Goal: Task Accomplishment & Management: Manage account settings

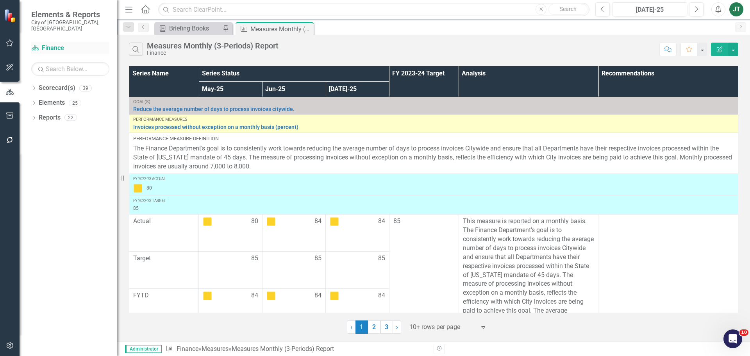
click at [59, 44] on link "Scorecard(s) Finance" at bounding box center [70, 48] width 78 height 9
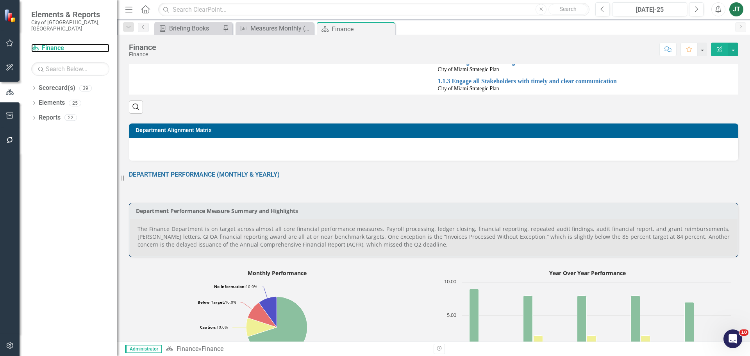
scroll to position [234, 0]
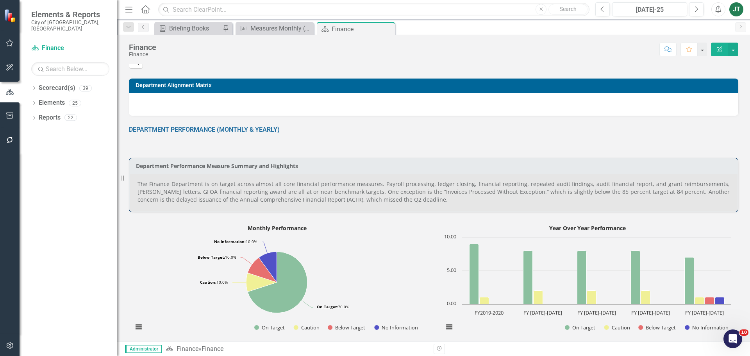
click at [315, 188] on p "The Finance Department is on target across almost all core financial performanc…" at bounding box center [434, 191] width 592 height 23
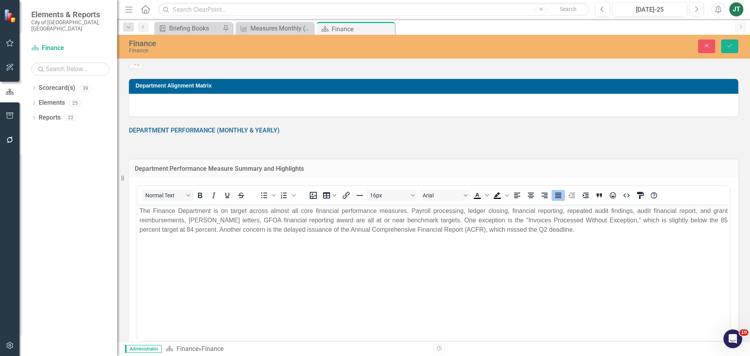
scroll to position [0, 0]
click at [571, 236] on body "The Finance Department is on target across almost all core financial performanc…" at bounding box center [434, 262] width 592 height 117
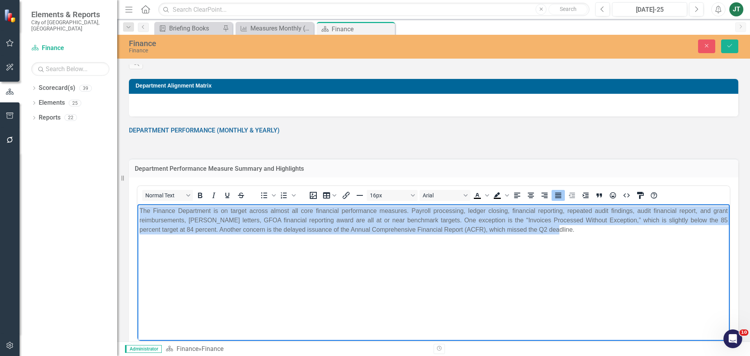
drag, startPoint x: 583, startPoint y: 231, endPoint x: 157, endPoint y: 219, distance: 426.4
click at [138, 204] on html "The Finance Department is on target across almost all core financial performanc…" at bounding box center [434, 262] width 592 height 117
paste body "Rich Text Area. Press ALT-0 for help."
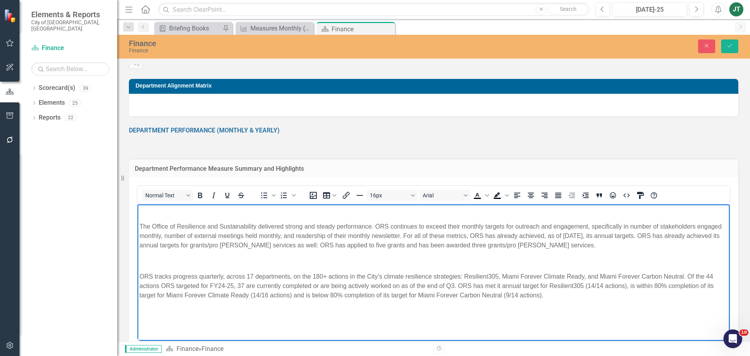
click at [334, 316] on body "The Office of Resilience and Sustainability delivered strong and steady perform…" at bounding box center [434, 262] width 592 height 117
drag, startPoint x: 194, startPoint y: 270, endPoint x: 148, endPoint y: 277, distance: 46.2
click at [193, 270] on body "The Office of Resilience and Sustainability delivered strong and steady perform…" at bounding box center [434, 262] width 592 height 117
click at [139, 223] on body "The Office of Resilience and Sustainability delivered strong and steady perform…" at bounding box center [434, 262] width 592 height 117
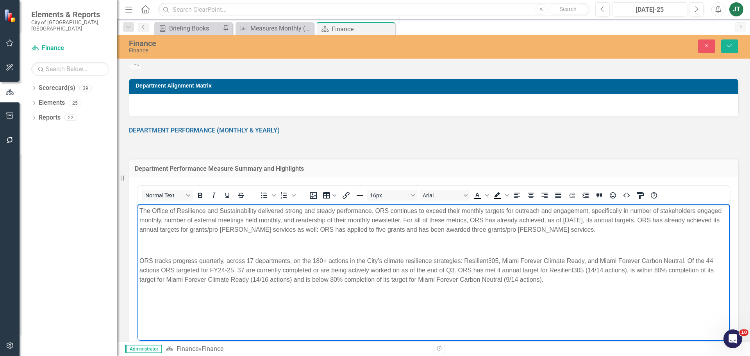
click at [139, 259] on body "The Office of Resilience and Sustainability delivered strong and steady perform…" at bounding box center [434, 262] width 592 height 117
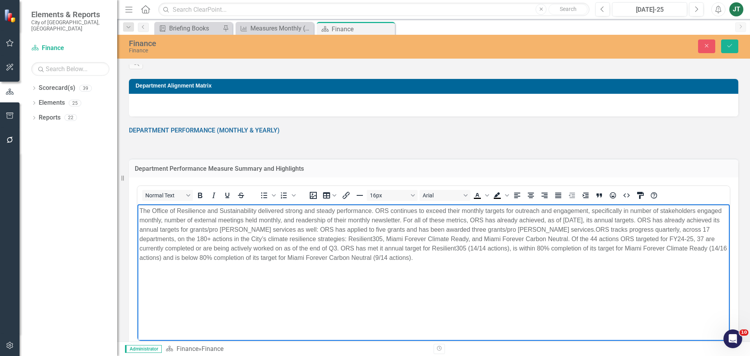
click at [275, 221] on p "The Office of Resilience and Sustainability delivered strong and steady perform…" at bounding box center [433, 234] width 588 height 56
click at [256, 210] on p "The Office of Resilience and Sustainability delivered strong and steady perform…" at bounding box center [433, 234] width 588 height 56
click at [258, 210] on p "The Office of Resilience and Sustainability ORS) delivered strong and steady pe…" at bounding box center [433, 234] width 588 height 56
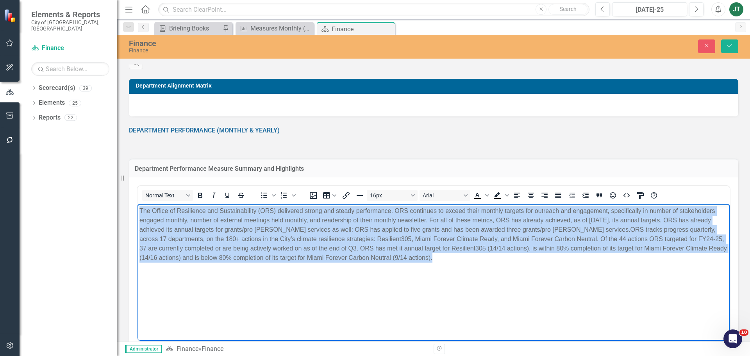
drag, startPoint x: 486, startPoint y: 268, endPoint x: 120, endPoint y: 168, distance: 379.5
click at [138, 204] on html "The Office of Resilience and Sustainability (ORS) delivered strong and steady p…" at bounding box center [434, 262] width 592 height 117
click at [555, 195] on icon "Justify" at bounding box center [558, 195] width 9 height 9
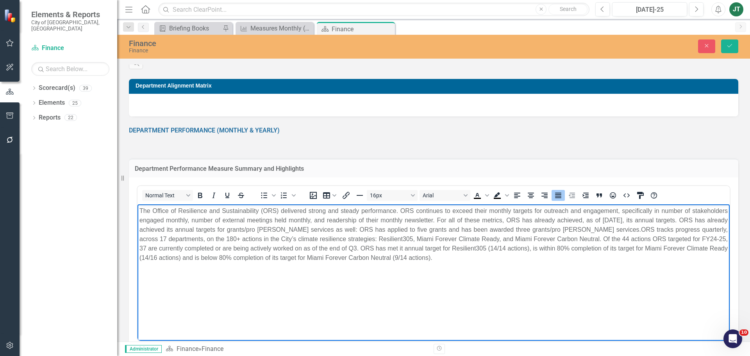
click at [289, 259] on p "The Office of Resilience and Sustainability (ORS) delivered strong and steady p…" at bounding box center [433, 234] width 588 height 56
click at [210, 258] on p "The Office of Resilience and Sustainability (ORS) delivered strong and steady p…" at bounding box center [433, 234] width 588 height 56
click at [165, 239] on p "The Office of Resilience and Sustainability (ORS) delivered strong and steady p…" at bounding box center [433, 234] width 588 height 56
click at [538, 245] on p "The Office of Resilience and Sustainability (ORS) delivered strong and steady p…" at bounding box center [433, 234] width 588 height 56
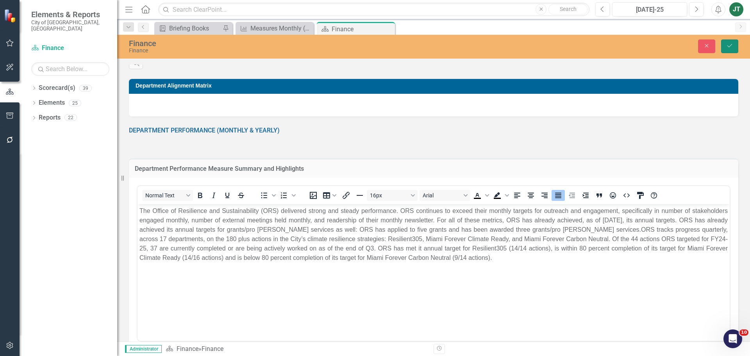
click at [727, 45] on icon "Save" at bounding box center [729, 45] width 7 height 5
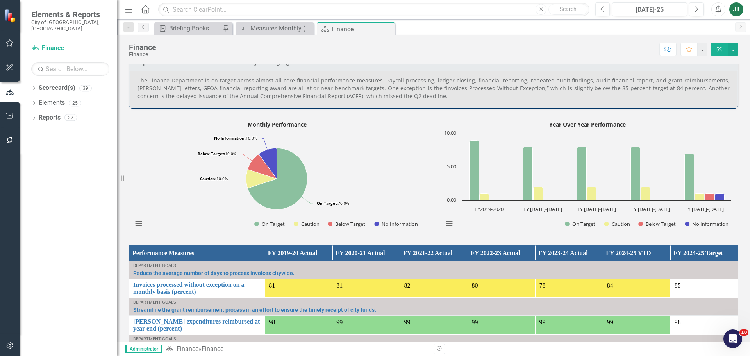
scroll to position [235, 0]
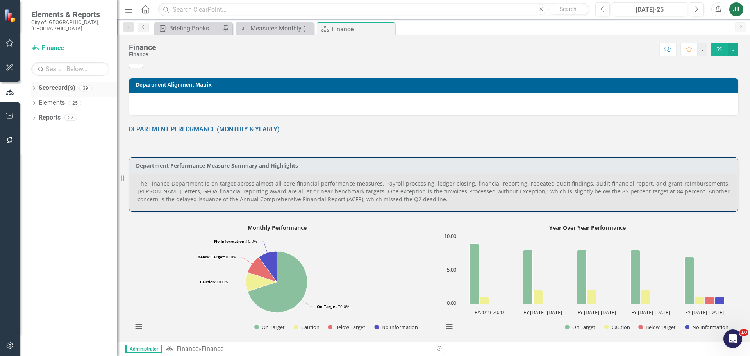
click at [33, 82] on div "Dropdown Scorecard(s) 39" at bounding box center [74, 89] width 86 height 15
click at [34, 87] on icon "Dropdown" at bounding box center [33, 89] width 5 height 4
click at [37, 114] on div "Dropdown" at bounding box center [38, 117] width 6 height 7
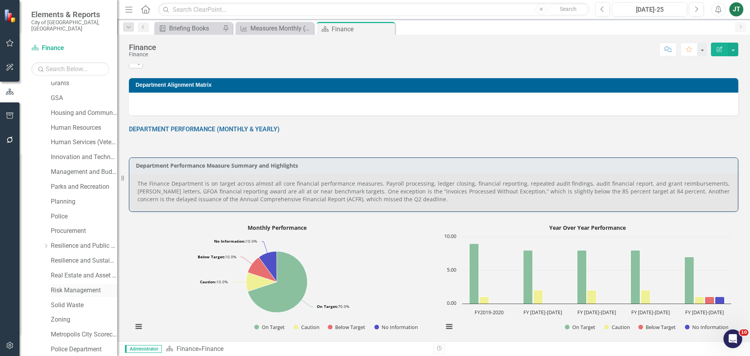
scroll to position [234, 0]
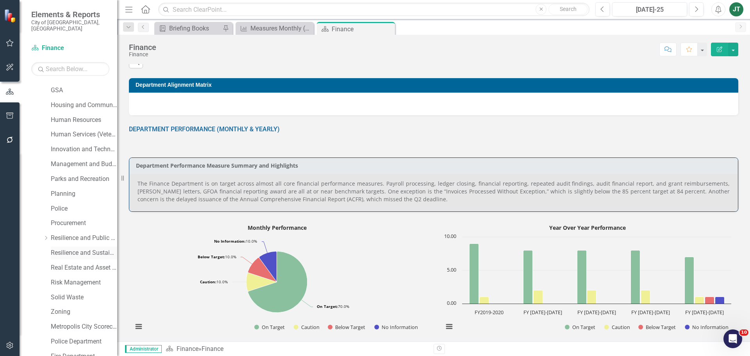
click at [84, 248] on link "Resilience and Sustainability" at bounding box center [84, 252] width 66 height 9
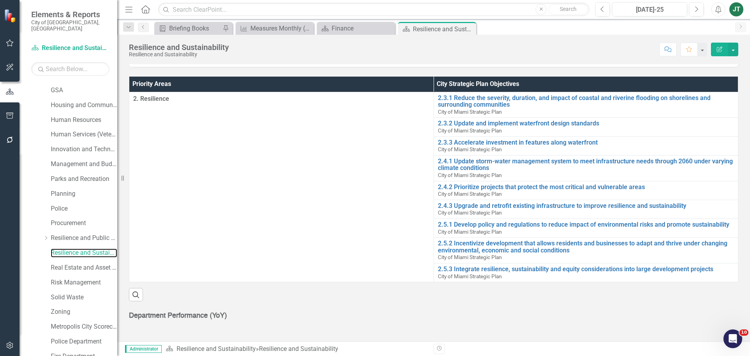
scroll to position [372, 0]
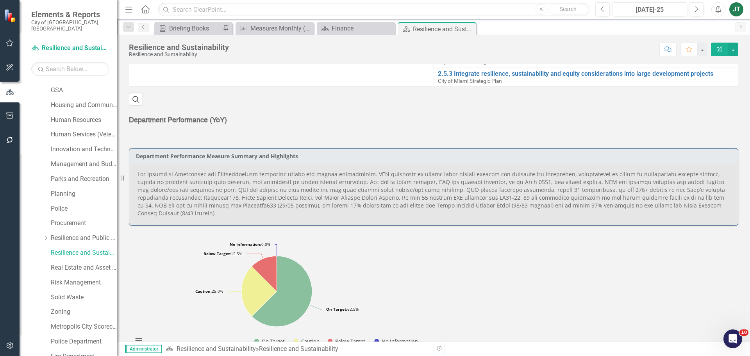
click at [595, 200] on p at bounding box center [434, 193] width 592 height 47
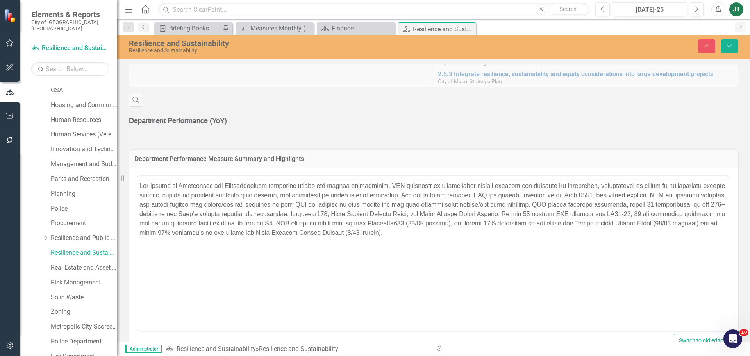
scroll to position [0, 0]
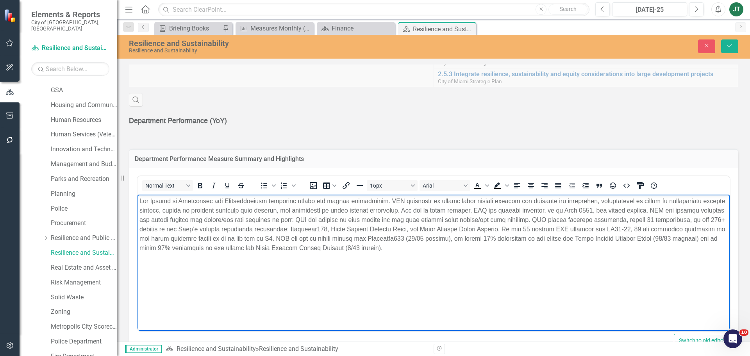
click at [360, 234] on p "Rich Text Area. Press ALT-0 for help." at bounding box center [433, 225] width 588 height 56
click at [297, 235] on p "Rich Text Area. Press ALT-0 for help." at bounding box center [433, 225] width 588 height 56
click at [153, 247] on p "Rich Text Area. Press ALT-0 for help." at bounding box center [433, 225] width 588 height 56
click at [258, 197] on p "Rich Text Area. Press ALT-0 for help." at bounding box center [433, 225] width 588 height 56
click at [210, 245] on p "Rich Text Area. Press ALT-0 for help." at bounding box center [433, 225] width 588 height 56
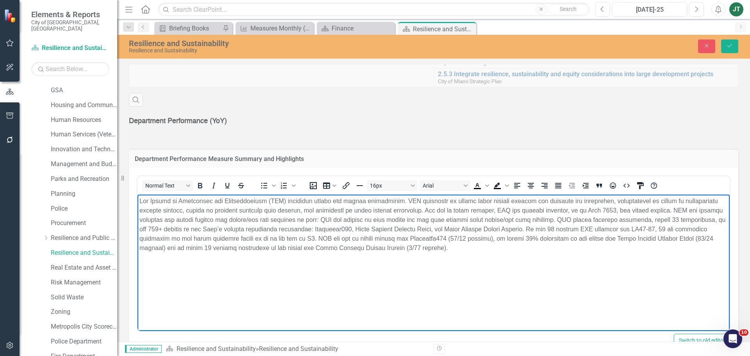
click at [164, 229] on p "Rich Text Area. Press ALT-0 for help." at bounding box center [433, 225] width 588 height 56
click at [654, 227] on p "Rich Text Area. Press ALT-0 for help." at bounding box center [433, 225] width 588 height 56
click at [671, 222] on p "Rich Text Area. Press ALT-0 for help." at bounding box center [433, 225] width 588 height 56
drag, startPoint x: 538, startPoint y: 238, endPoint x: 478, endPoint y: 243, distance: 59.9
click at [537, 238] on p "Rich Text Area. Press ALT-0 for help." at bounding box center [433, 225] width 588 height 56
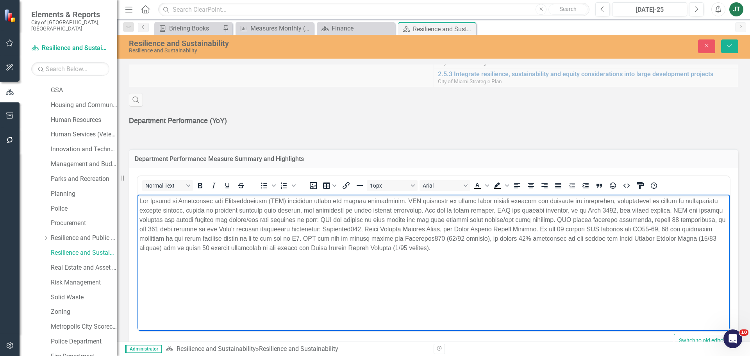
click at [405, 247] on p "Rich Text Area. Press ALT-0 for help." at bounding box center [433, 225] width 588 height 56
click at [525, 242] on p "Rich Text Area. Press ALT-0 for help." at bounding box center [433, 225] width 588 height 56
click at [522, 238] on p "Rich Text Area. Press ALT-0 for help." at bounding box center [433, 225] width 588 height 56
click at [276, 239] on p "Rich Text Area. Press ALT-0 for help." at bounding box center [433, 225] width 588 height 56
click at [399, 244] on p "Rich Text Area. Press ALT-0 for help." at bounding box center [433, 225] width 588 height 56
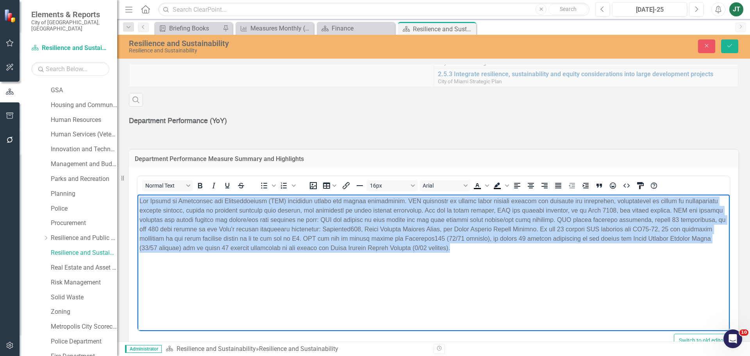
drag, startPoint x: 492, startPoint y: 257, endPoint x: 111, endPoint y: 179, distance: 389.6
click at [138, 195] on html at bounding box center [434, 253] width 592 height 117
click at [552, 183] on button "Justify" at bounding box center [558, 185] width 13 height 11
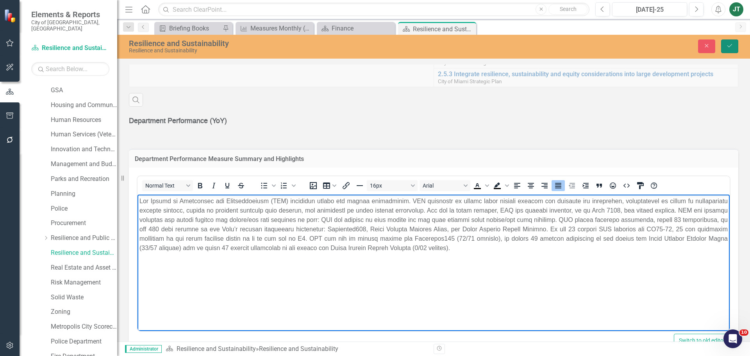
click at [731, 45] on icon "Save" at bounding box center [729, 45] width 7 height 5
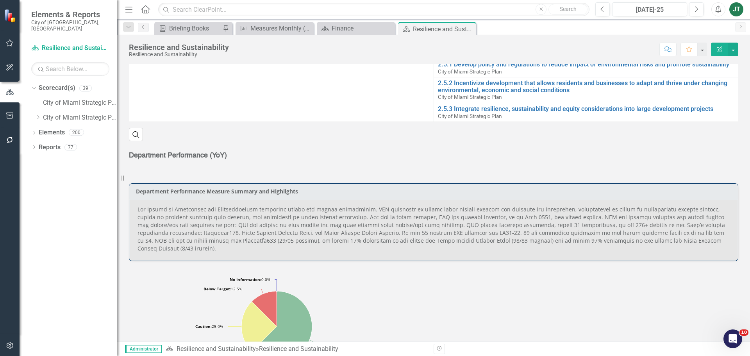
scroll to position [352, 0]
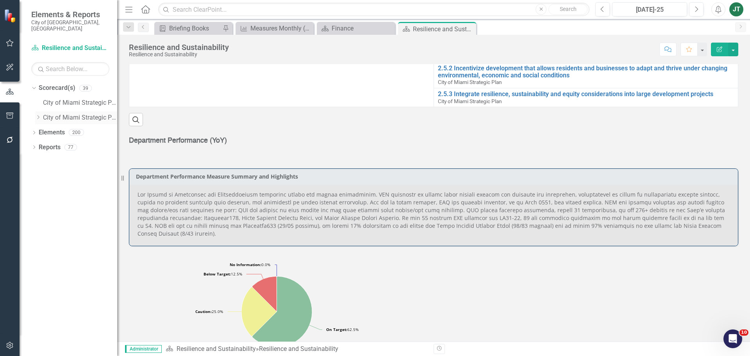
click at [36, 115] on icon "Dropdown" at bounding box center [38, 117] width 6 height 5
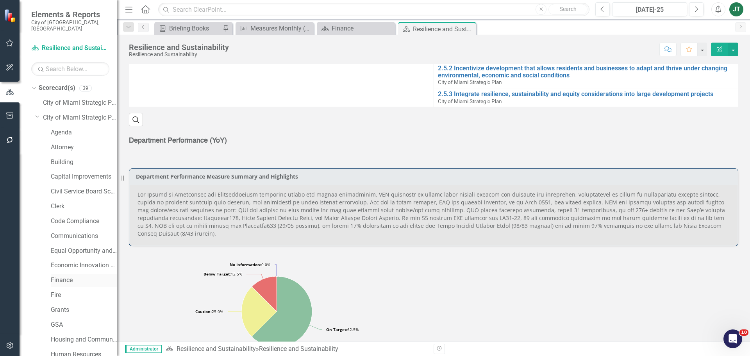
click at [60, 276] on link "Finance" at bounding box center [84, 280] width 66 height 9
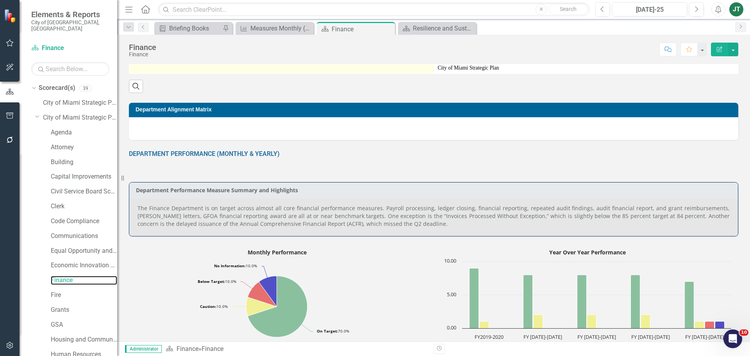
scroll to position [234, 0]
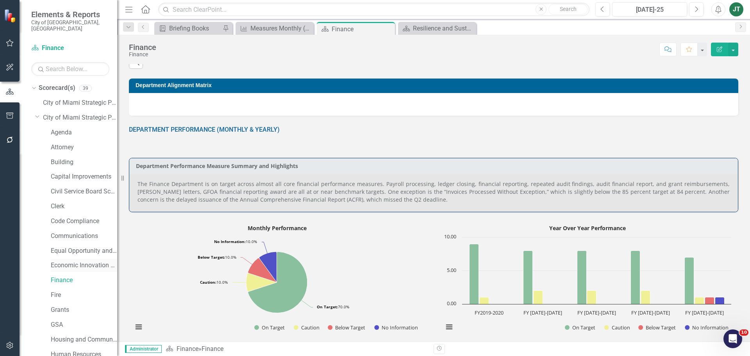
click at [70, 261] on link "Economic Innovation and Development" at bounding box center [84, 265] width 66 height 9
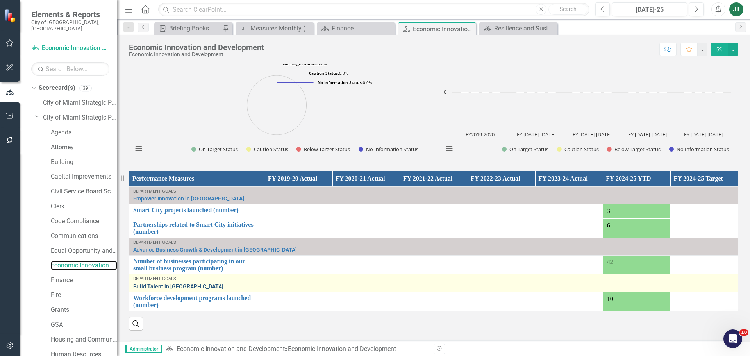
scroll to position [551, 0]
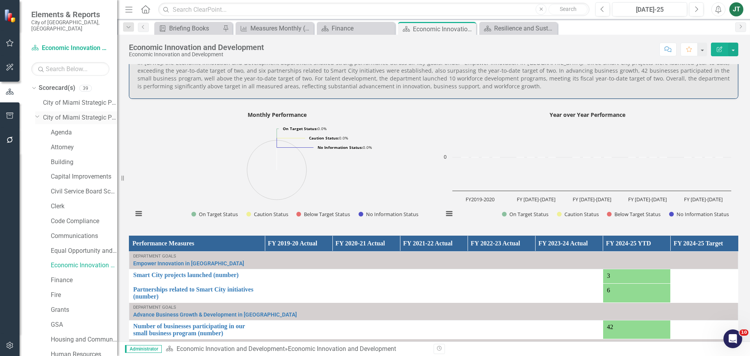
click at [36, 113] on icon "Dropdown" at bounding box center [37, 116] width 5 height 6
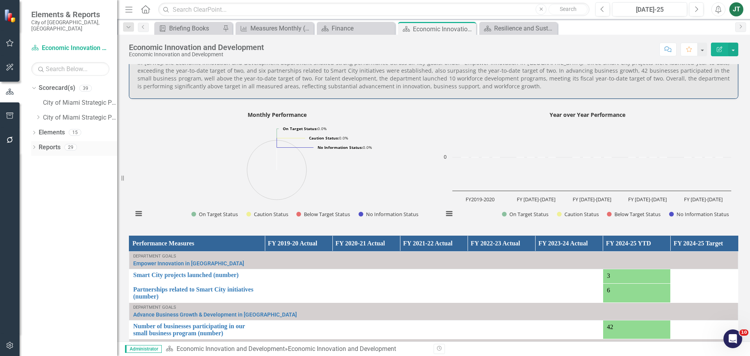
click at [54, 143] on link "Reports" at bounding box center [50, 147] width 22 height 9
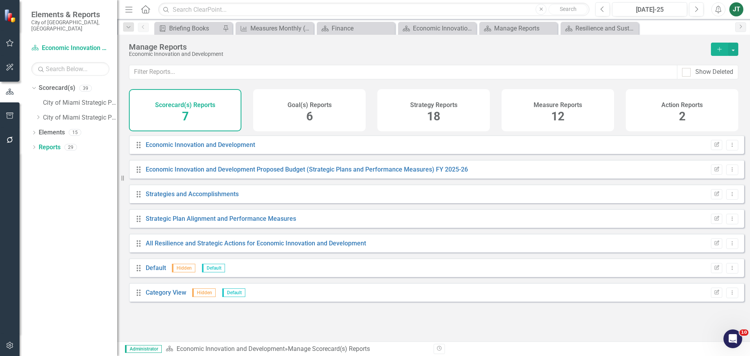
click at [327, 118] on div "Goal(s) Reports 6" at bounding box center [309, 110] width 113 height 42
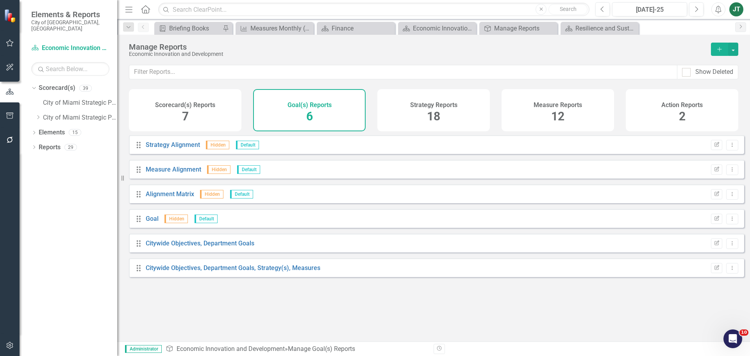
click at [444, 118] on div "Strategy Reports 18" at bounding box center [433, 110] width 113 height 42
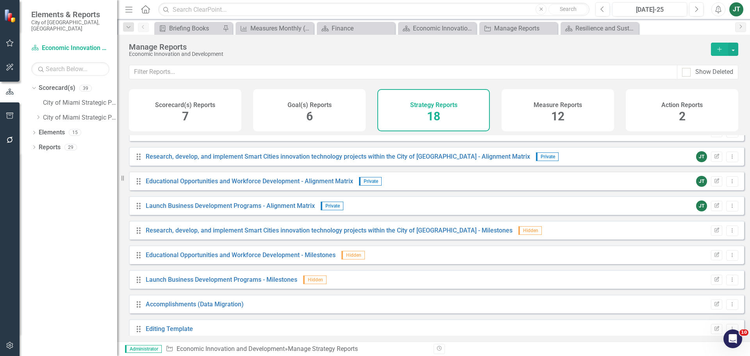
scroll to position [195, 0]
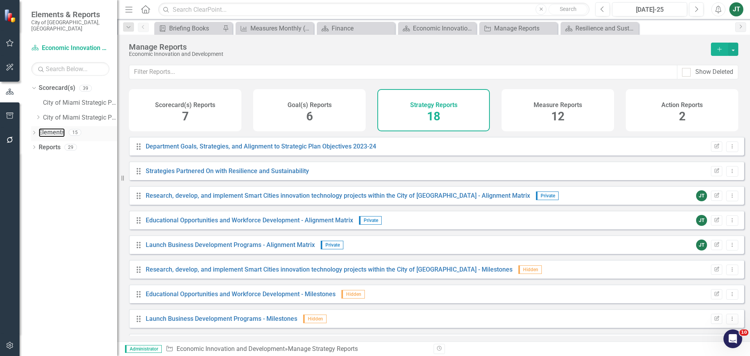
drag, startPoint x: 49, startPoint y: 124, endPoint x: 66, endPoint y: 122, distance: 17.0
click at [49, 128] on link "Elements" at bounding box center [52, 132] width 26 height 9
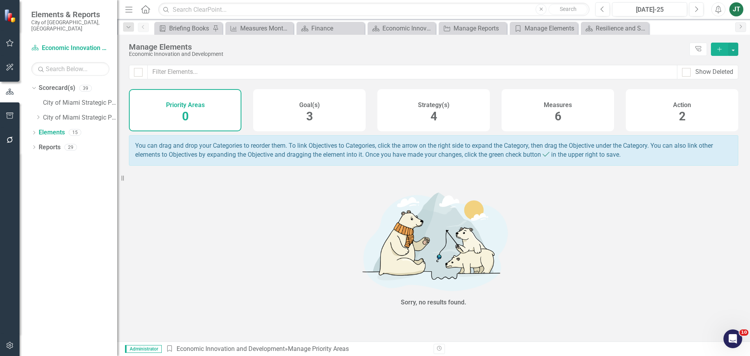
click at [422, 120] on div "Strategy(s) 4" at bounding box center [433, 110] width 113 height 42
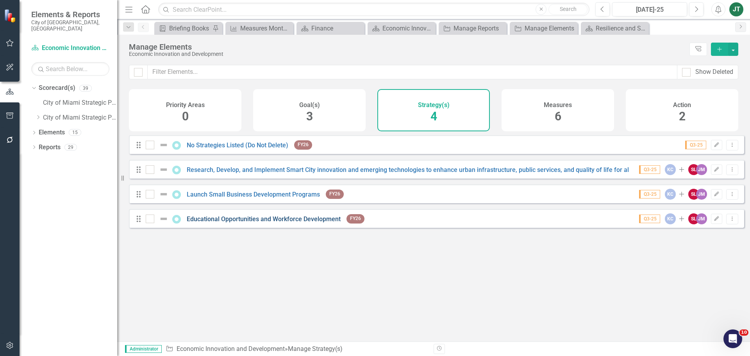
click at [220, 223] on link "Educational Opportunities and Workforce Development" at bounding box center [264, 218] width 154 height 7
click at [200, 198] on link "Launch Small Business Development Programs" at bounding box center [253, 194] width 133 height 7
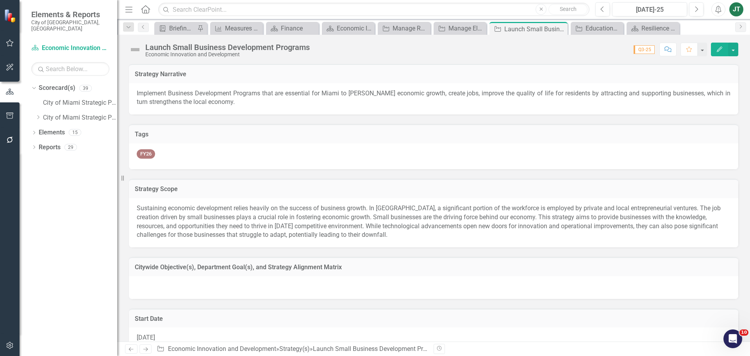
checkbox input "true"
checkbox input "false"
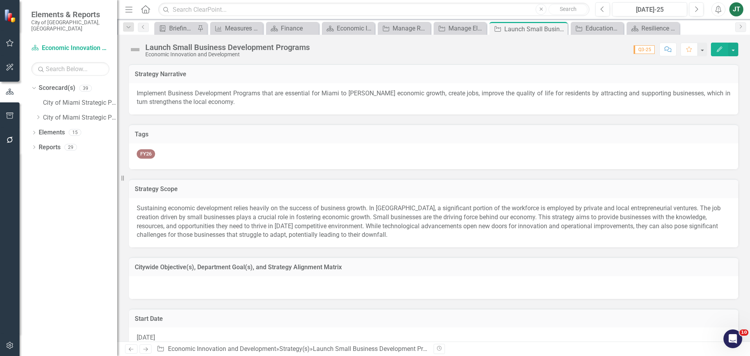
checkbox input "false"
checkbox input "true"
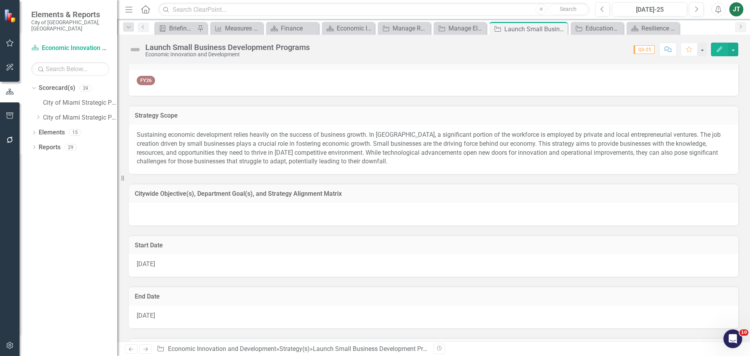
scroll to position [78, 0]
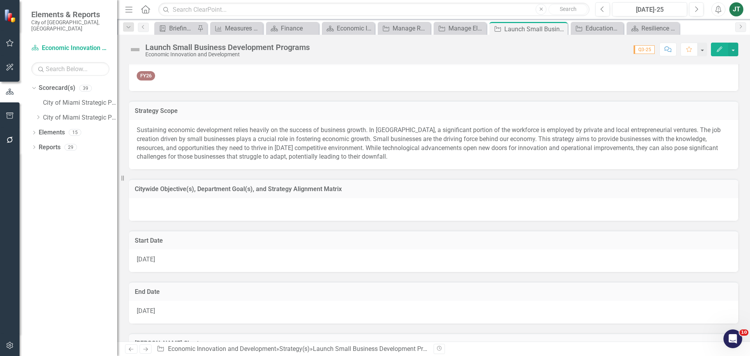
click at [403, 188] on h3 "Citywide Objective(s), Department Goal(s), and Strategy Alignment Matrix" at bounding box center [434, 189] width 598 height 7
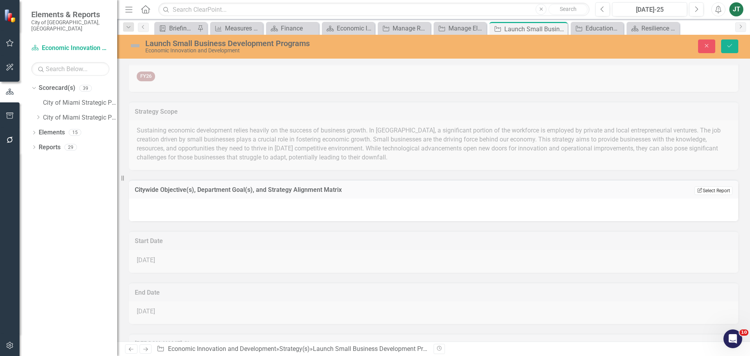
click at [711, 188] on button "Edit Report Select Report" at bounding box center [714, 190] width 38 height 9
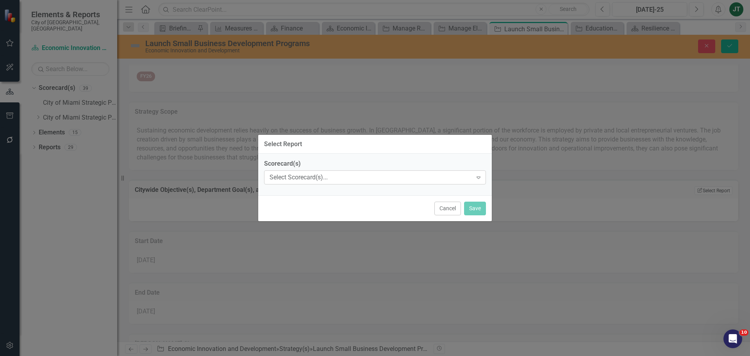
click at [320, 175] on div "Select Scorecard(s)..." at bounding box center [371, 177] width 203 height 9
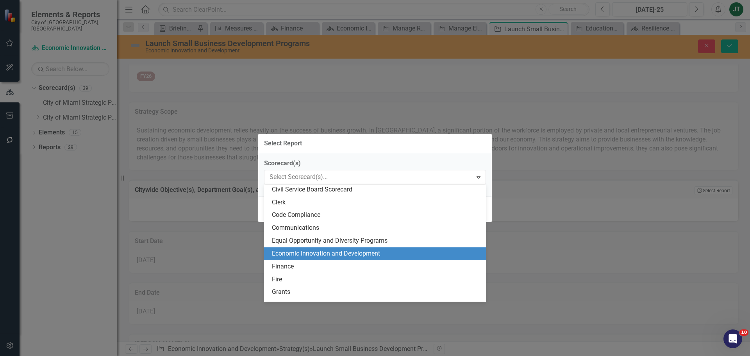
click at [294, 251] on div "Economic Innovation and Development" at bounding box center [376, 253] width 209 height 9
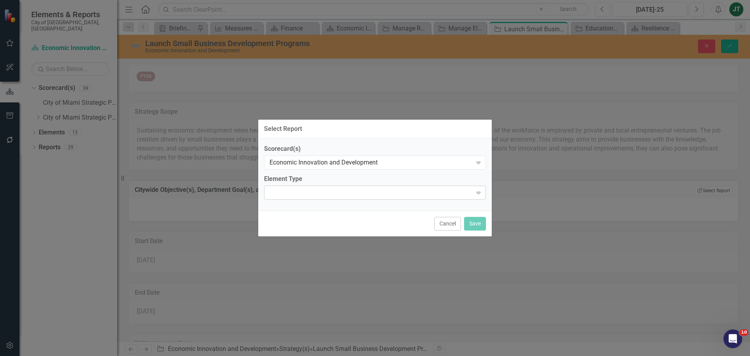
click at [352, 193] on div "Expand" at bounding box center [375, 193] width 222 height 14
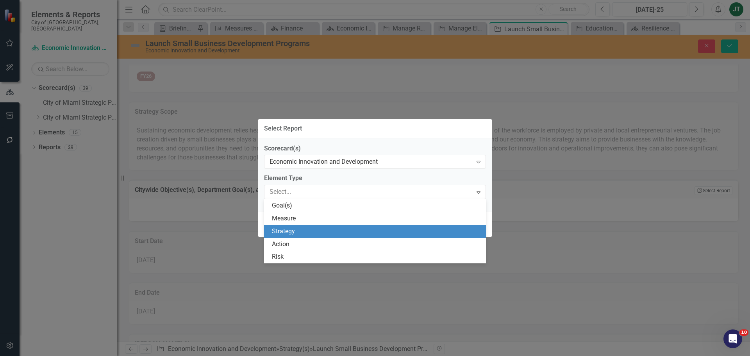
click at [286, 234] on div "Strategy" at bounding box center [376, 231] width 209 height 9
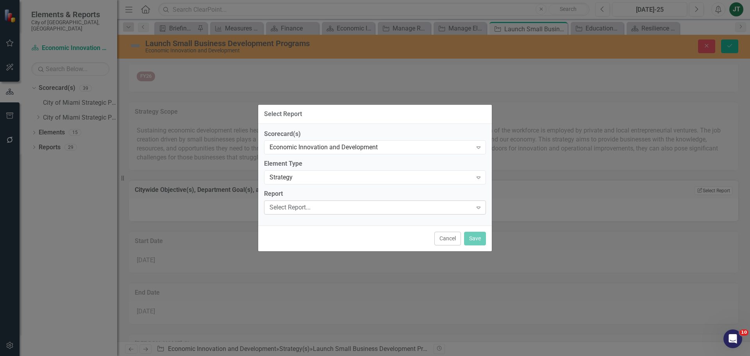
click at [286, 208] on div "Select Report..." at bounding box center [371, 207] width 203 height 9
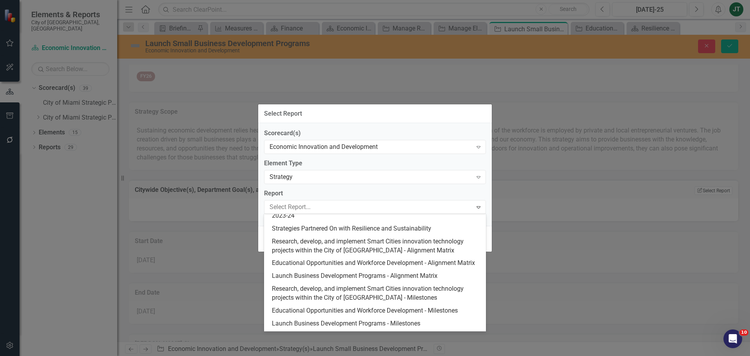
scroll to position [117, 0]
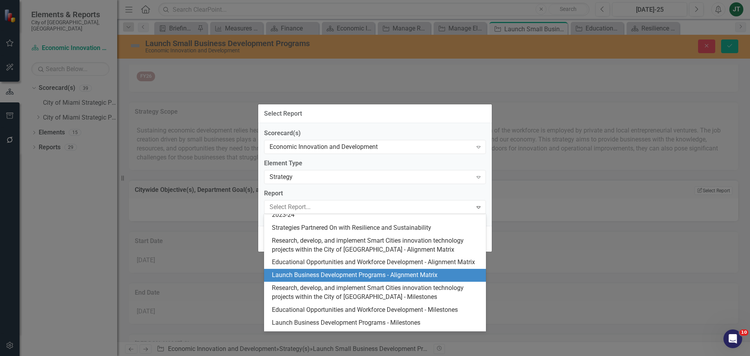
click at [306, 280] on div "Launch Business Development Programs - Alignment Matrix" at bounding box center [376, 275] width 209 height 9
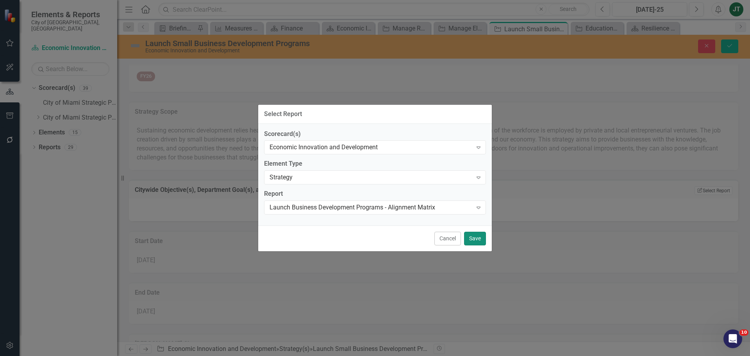
click at [475, 240] on button "Save" at bounding box center [475, 239] width 22 height 14
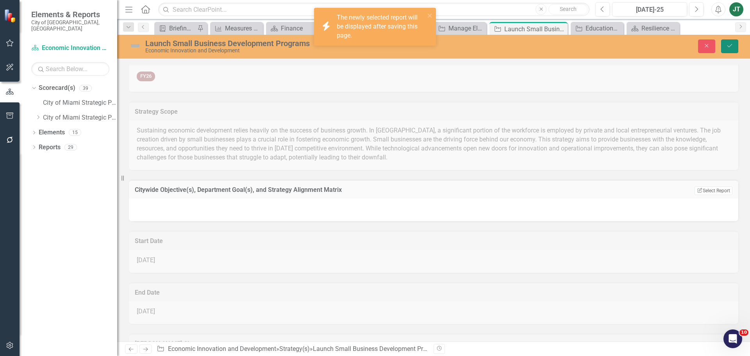
click at [727, 46] on icon "submit" at bounding box center [729, 45] width 5 height 3
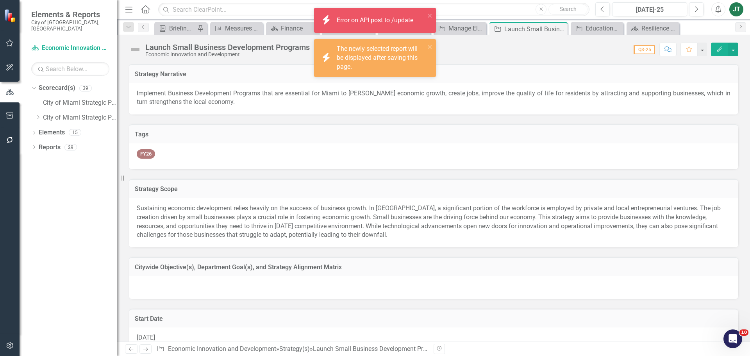
checkbox input "false"
checkbox input "true"
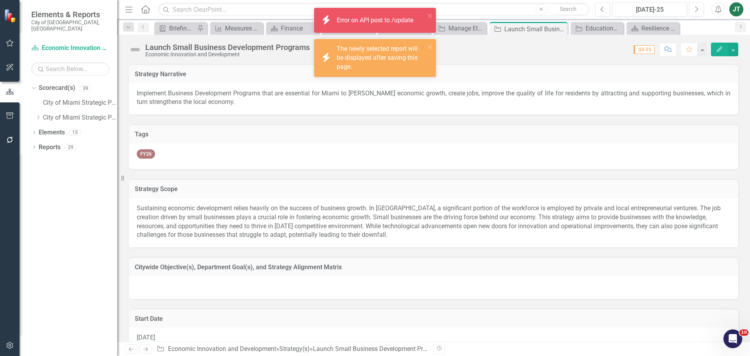
checkbox input "true"
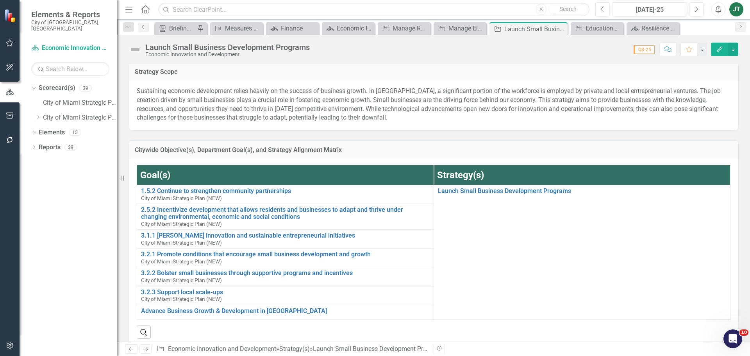
click at [640, 153] on h3 "Citywide Objective(s), Department Goal(s), and Strategy Alignment Matrix" at bounding box center [434, 150] width 598 height 7
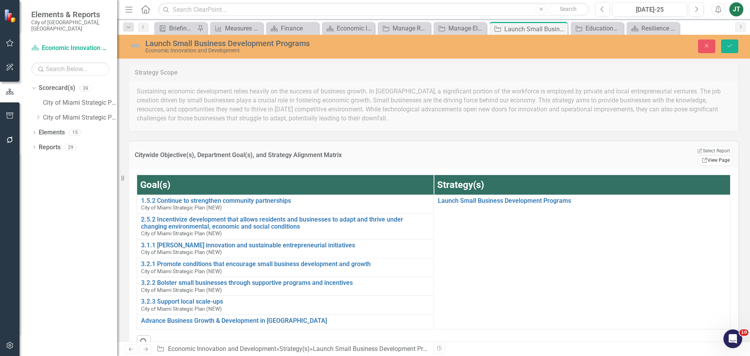
click at [701, 155] on link "Link View Page" at bounding box center [716, 160] width 34 height 10
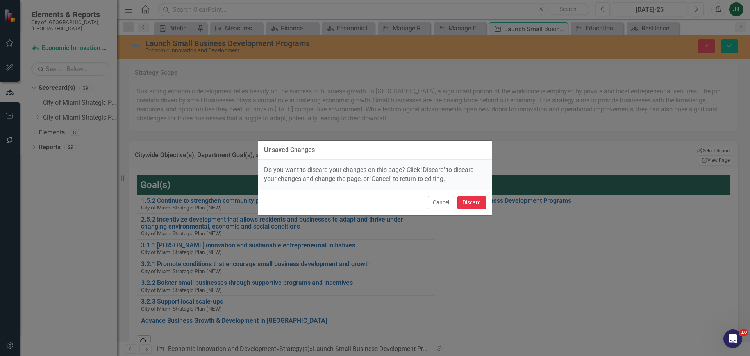
click at [477, 200] on button "Discard" at bounding box center [472, 203] width 29 height 14
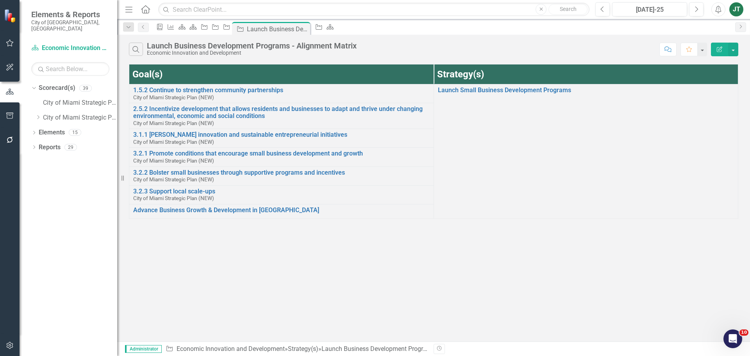
click at [717, 50] on icon "Edit Report" at bounding box center [719, 48] width 7 height 5
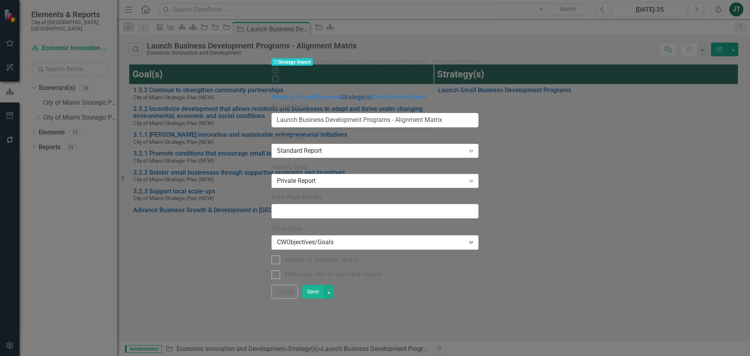
click at [340, 93] on link "Strategy(s)" at bounding box center [356, 96] width 32 height 7
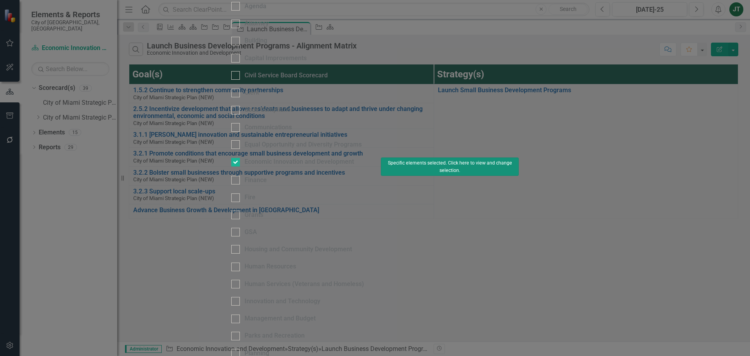
click at [508, 176] on button "Specific elements selected. Click here to view and change selection." at bounding box center [450, 166] width 138 height 18
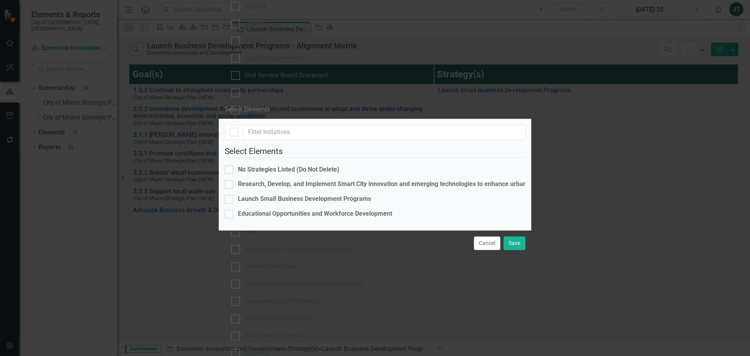
checkbox input "true"
checkbox input "false"
click at [487, 250] on button "Cancel" at bounding box center [487, 243] width 27 height 14
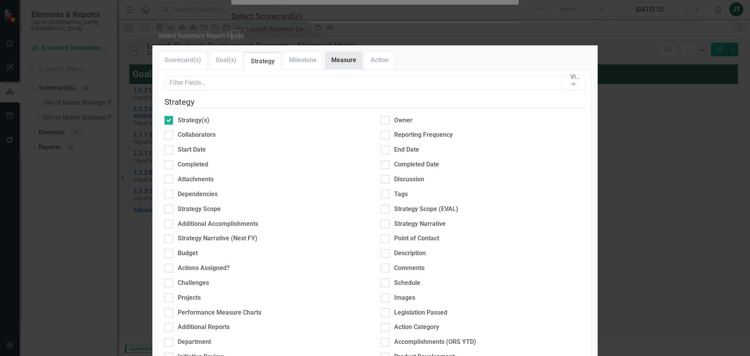
click at [359, 69] on link "Measure" at bounding box center [343, 60] width 37 height 17
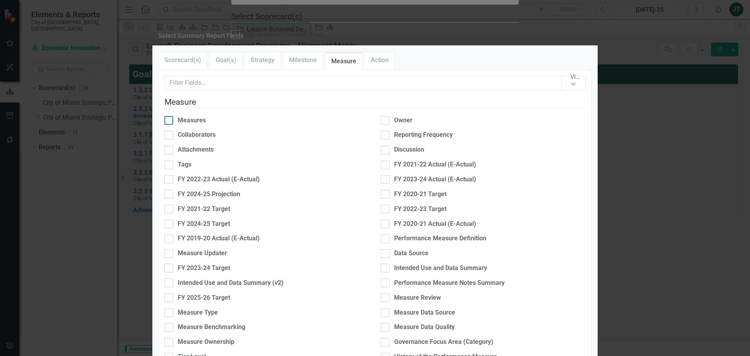
click at [188, 125] on div "Measures" at bounding box center [192, 120] width 28 height 9
click at [170, 121] on input "Measures" at bounding box center [166, 118] width 5 height 5
checkbox input "true"
type input "33%"
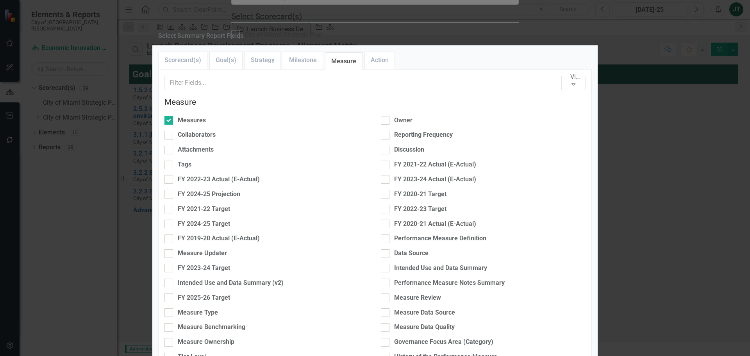
type input "33%"
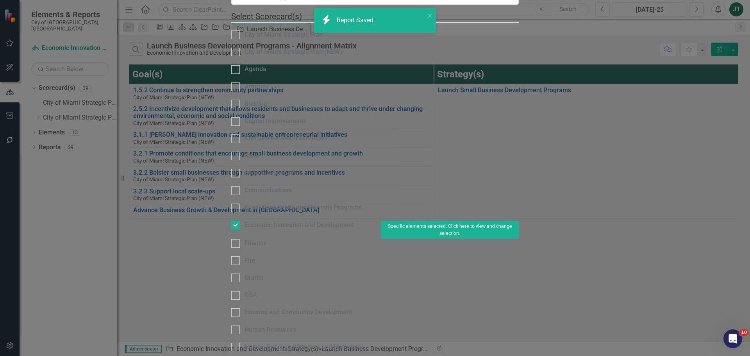
radio input "true"
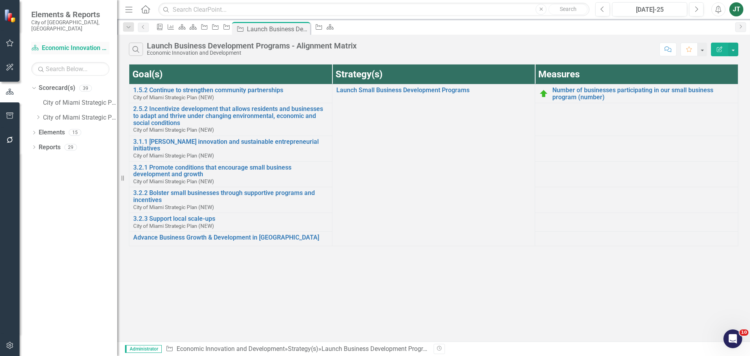
click at [64, 44] on link "Scorecard(s) Economic Innovation and Development" at bounding box center [70, 48] width 78 height 9
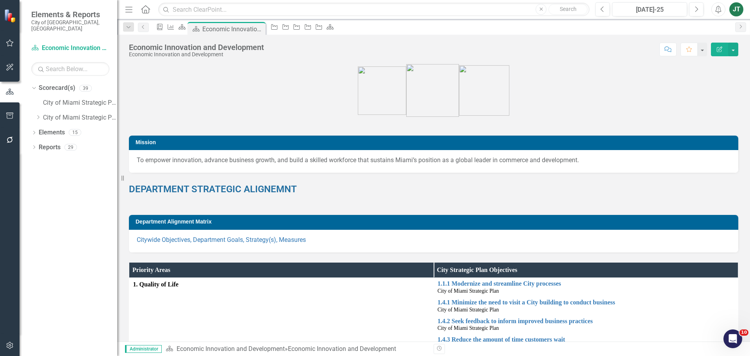
drag, startPoint x: 547, startPoint y: 220, endPoint x: 499, endPoint y: 198, distance: 53.4
click at [499, 198] on div "DEPARTMENT STRATEGIC ALIGNEMNT" at bounding box center [433, 193] width 609 height 23
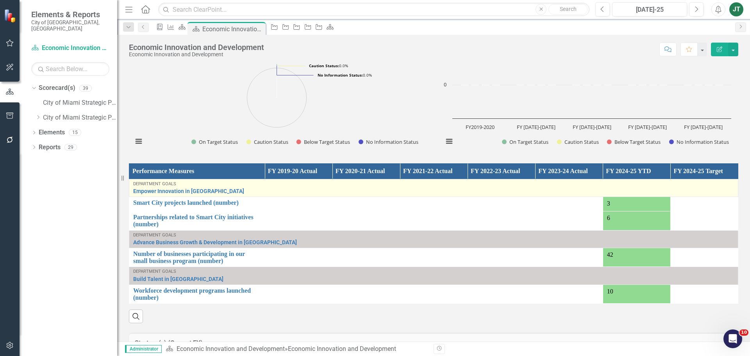
scroll to position [739, 0]
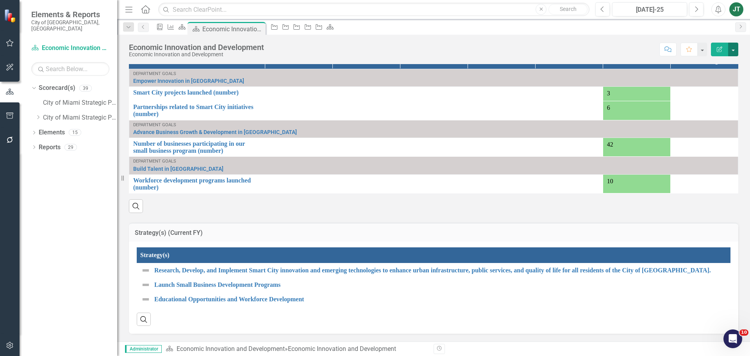
click at [731, 46] on button "button" at bounding box center [733, 50] width 10 height 14
click at [688, 77] on link "Edit Report Edit Layout" at bounding box center [705, 78] width 66 height 14
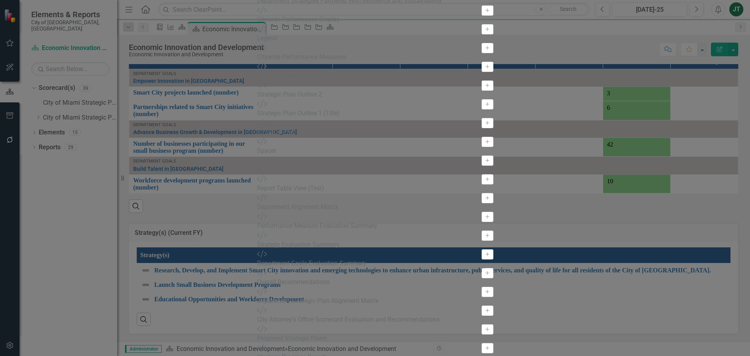
scroll to position [44, 0]
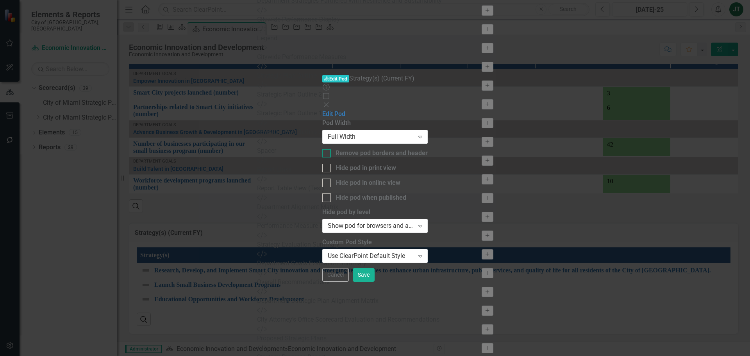
click at [365, 149] on div "Remove pod borders and header" at bounding box center [382, 153] width 92 height 9
click at [327, 149] on input "Remove pod borders and header" at bounding box center [324, 151] width 5 height 5
checkbox input "true"
click at [375, 282] on button "Save" at bounding box center [364, 275] width 22 height 14
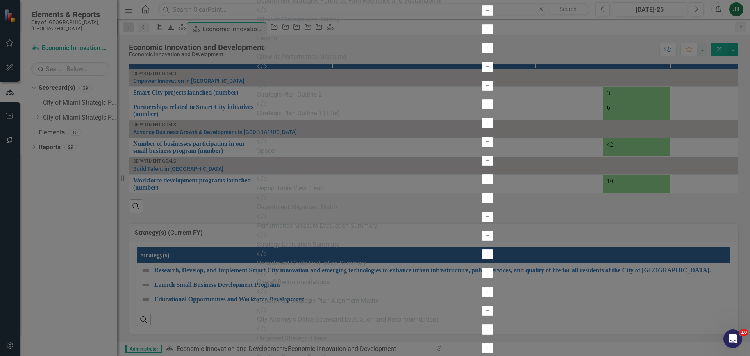
scroll to position [0, 0]
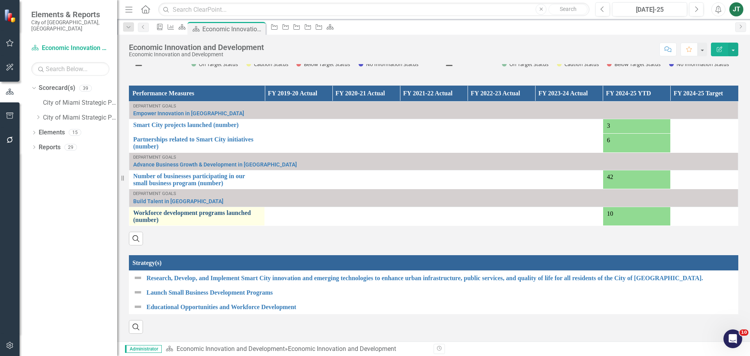
scroll to position [707, 0]
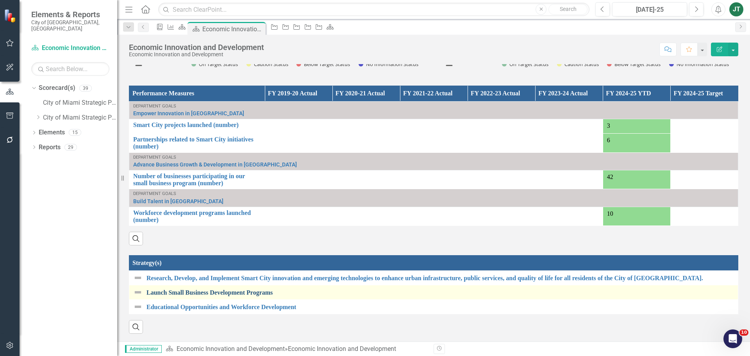
click at [179, 289] on link "Launch Small Business Development Programs" at bounding box center [441, 292] width 588 height 7
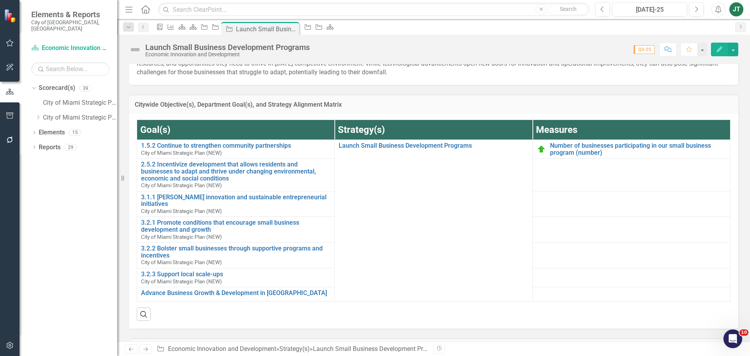
scroll to position [156, 0]
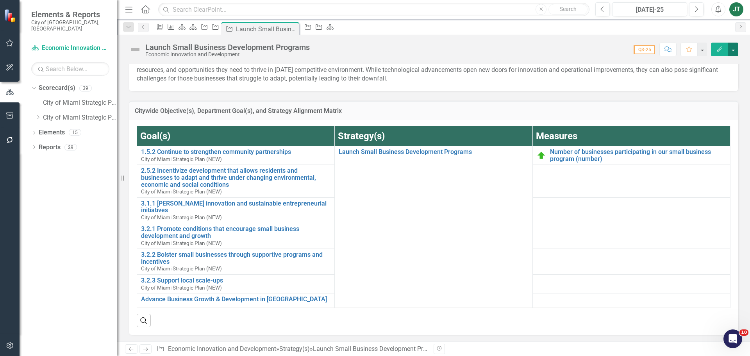
click at [731, 44] on button "button" at bounding box center [733, 50] width 10 height 14
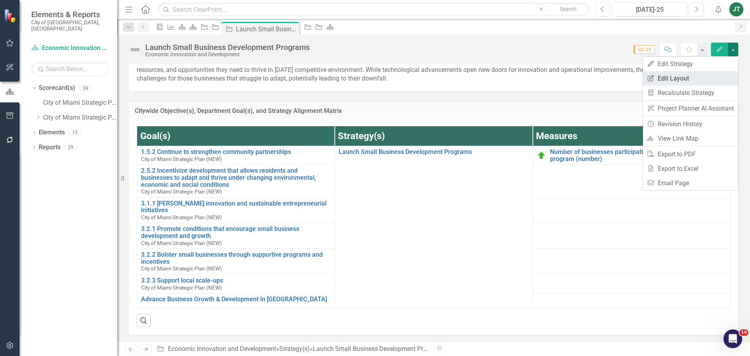
click at [700, 75] on link "Edit Report Edit Layout" at bounding box center [690, 78] width 95 height 14
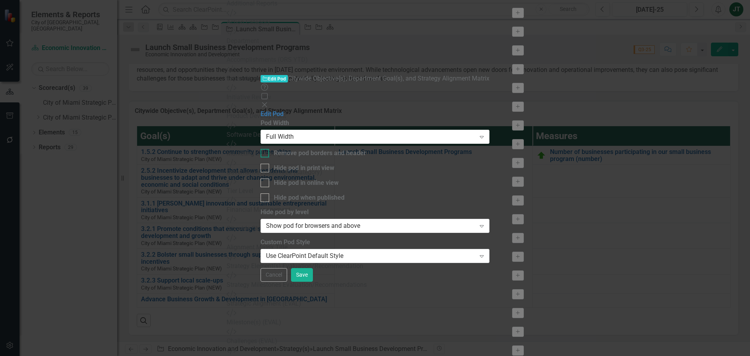
click at [290, 149] on div "Remove pod borders and header" at bounding box center [375, 153] width 229 height 9
click at [266, 149] on input "Remove pod borders and header" at bounding box center [263, 151] width 5 height 5
click at [293, 149] on div "Remove pod borders and header" at bounding box center [320, 153] width 92 height 9
click at [266, 149] on input "Remove pod borders and header" at bounding box center [263, 151] width 5 height 5
click at [294, 149] on div "Remove pod borders and header" at bounding box center [320, 153] width 92 height 9
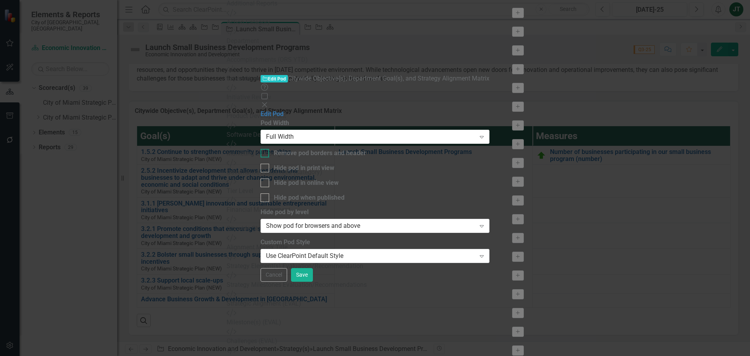
click at [266, 149] on input "Remove pod borders and header" at bounding box center [263, 151] width 5 height 5
checkbox input "true"
click at [313, 282] on button "Save" at bounding box center [302, 275] width 22 height 14
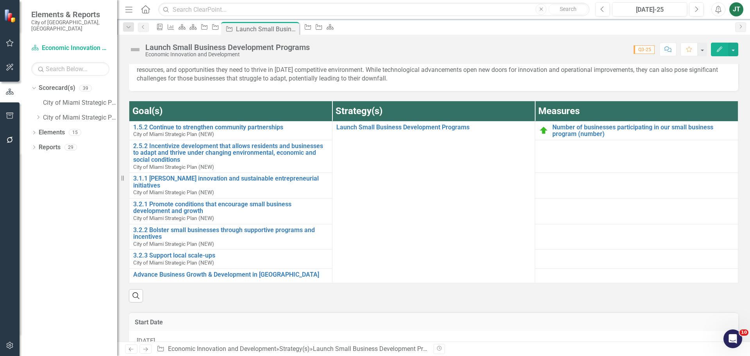
click at [143, 350] on icon "Next" at bounding box center [145, 349] width 7 height 5
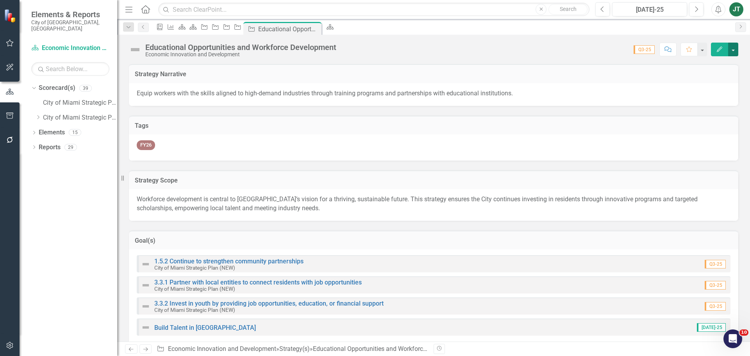
click at [736, 45] on button "button" at bounding box center [733, 50] width 10 height 14
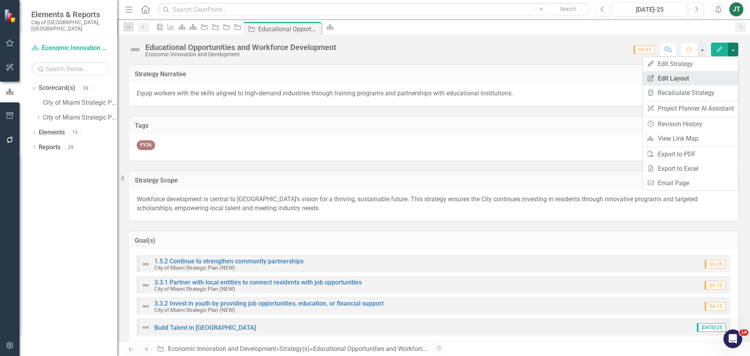
click at [706, 75] on link "Edit Report Edit Layout" at bounding box center [690, 78] width 95 height 14
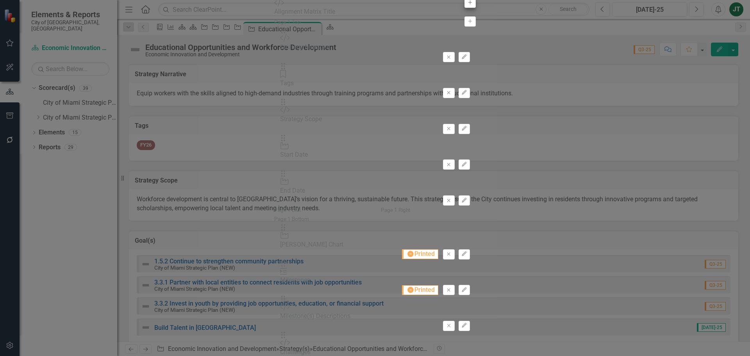
type input "matrix"
click at [468, 4] on icon "button" at bounding box center [470, 2] width 4 height 4
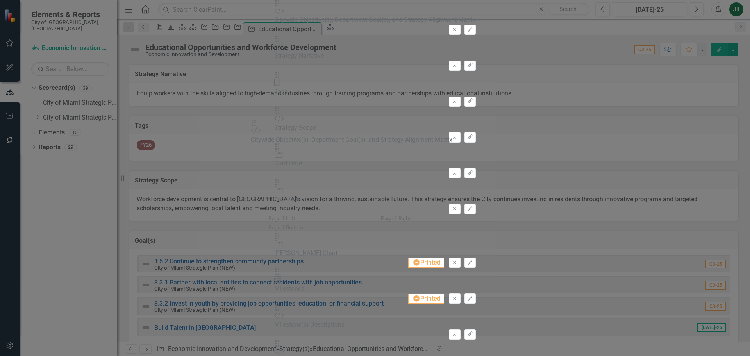
drag, startPoint x: 270, startPoint y: 53, endPoint x: 267, endPoint y: 130, distance: 76.6
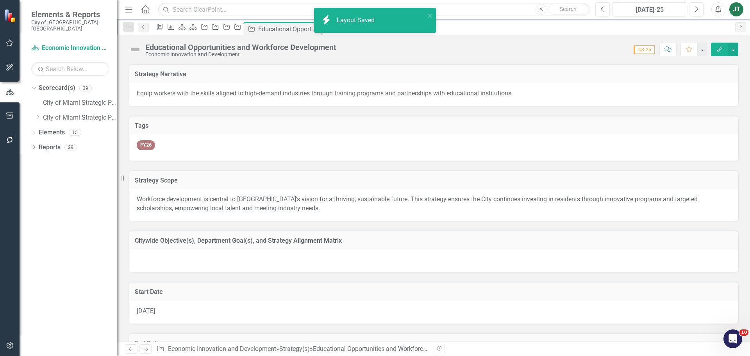
click at [408, 243] on h3 "Citywide Objective(s), Department Goal(s), and Strategy Alignment Matrix" at bounding box center [434, 240] width 598 height 7
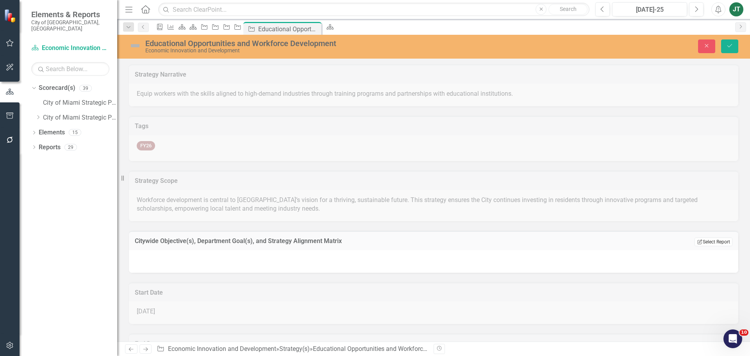
click at [722, 239] on button "Edit Report Select Report" at bounding box center [714, 242] width 38 height 9
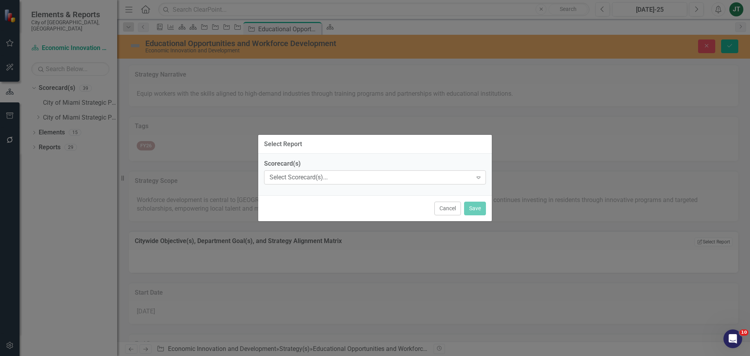
click at [317, 181] on div "Select Scorecard(s)..." at bounding box center [371, 177] width 203 height 9
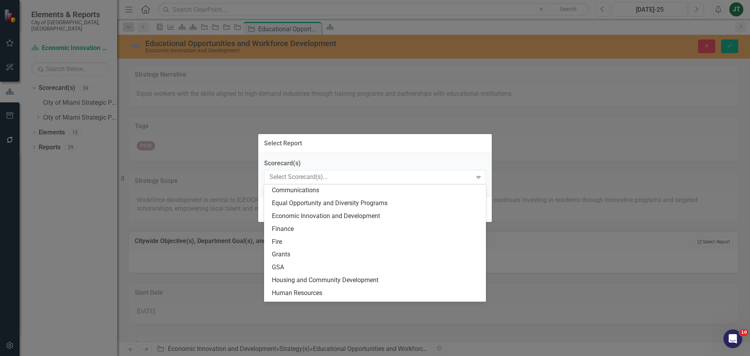
scroll to position [117, 0]
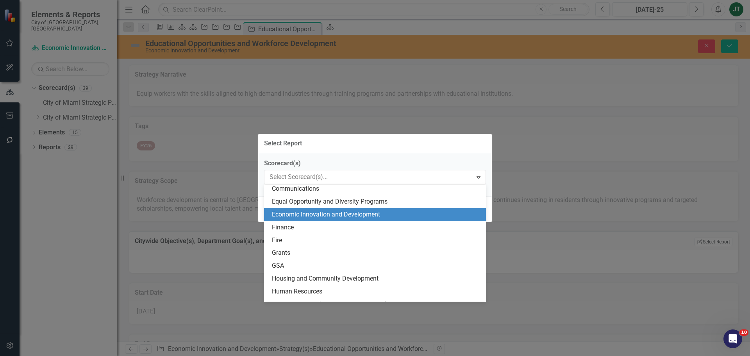
click at [299, 213] on div "Economic Innovation and Development" at bounding box center [376, 214] width 209 height 9
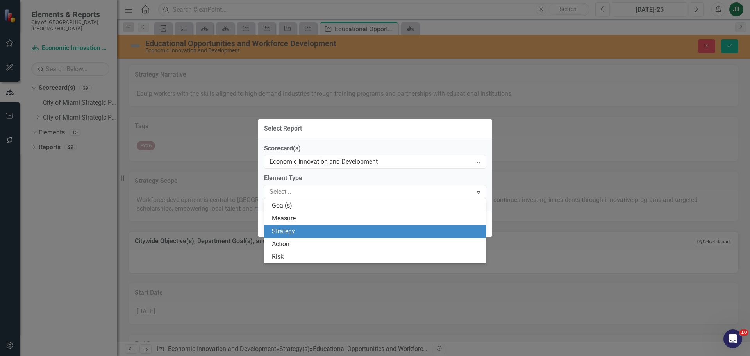
click at [313, 230] on div "Strategy" at bounding box center [376, 231] width 209 height 9
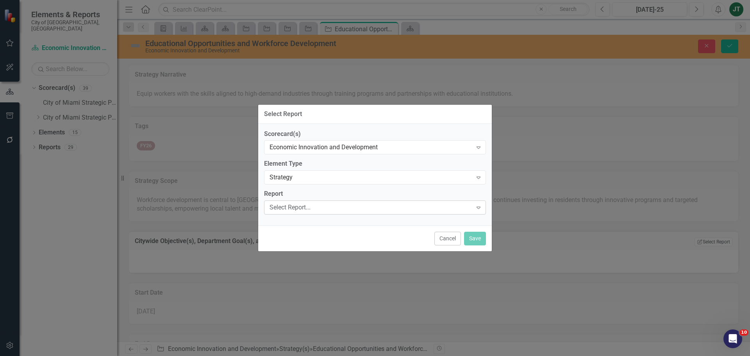
click at [319, 202] on div "Select Report... Expand" at bounding box center [375, 207] width 222 height 14
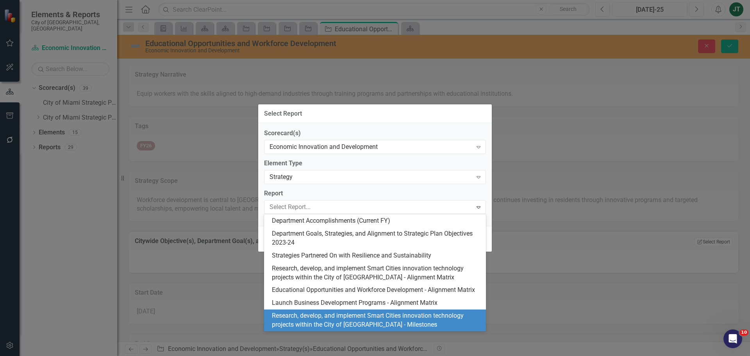
scroll to position [150, 0]
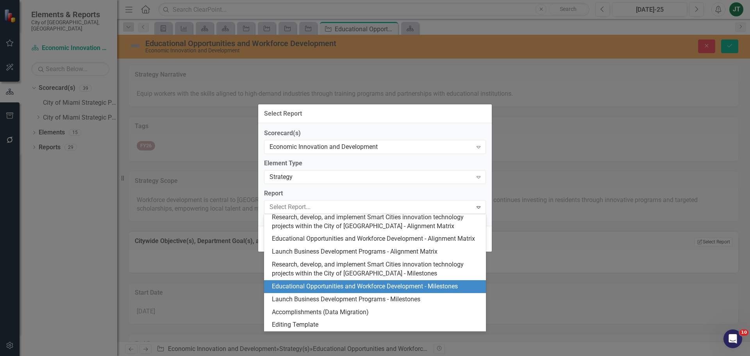
click at [315, 286] on div "Educational Opportunities and Workforce Development - Milestones" at bounding box center [376, 286] width 209 height 9
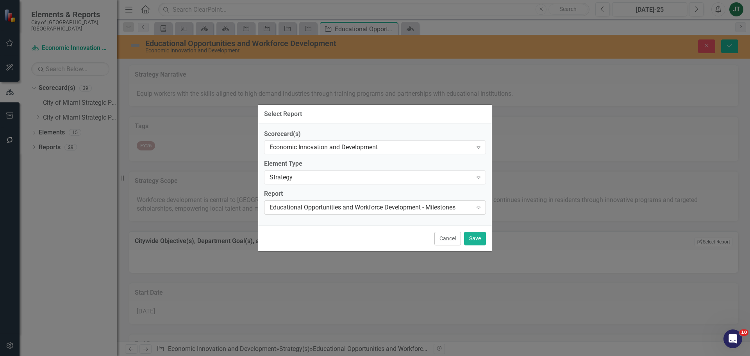
click at [347, 206] on div "Educational Opportunities and Workforce Development - Milestones" at bounding box center [371, 207] width 203 height 9
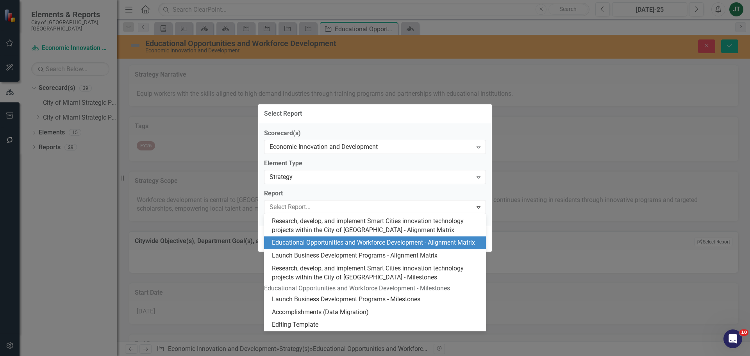
click at [335, 238] on div "Educational Opportunities and Workforce Development - Alignment Matrix" at bounding box center [376, 242] width 209 height 9
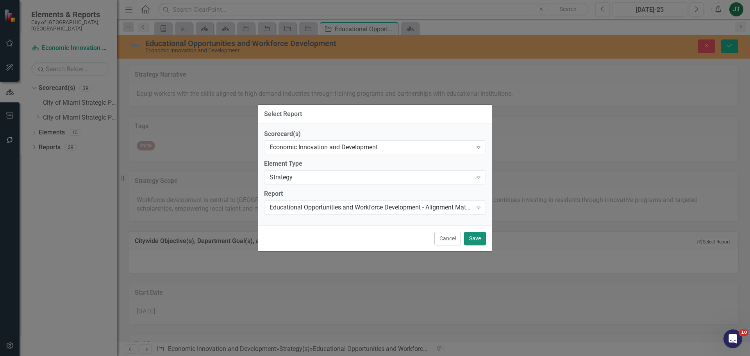
click at [470, 237] on button "Save" at bounding box center [475, 239] width 22 height 14
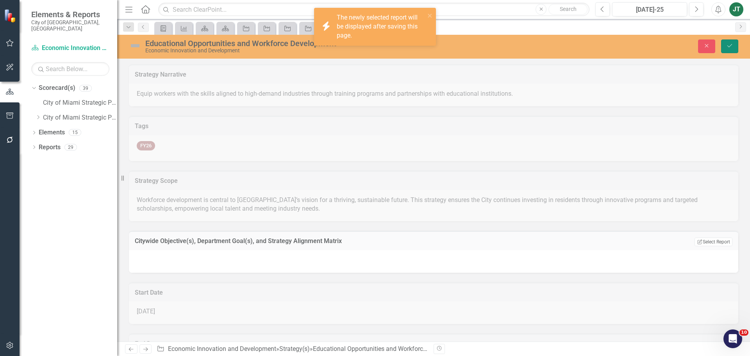
click at [730, 43] on button "Save" at bounding box center [729, 46] width 17 height 14
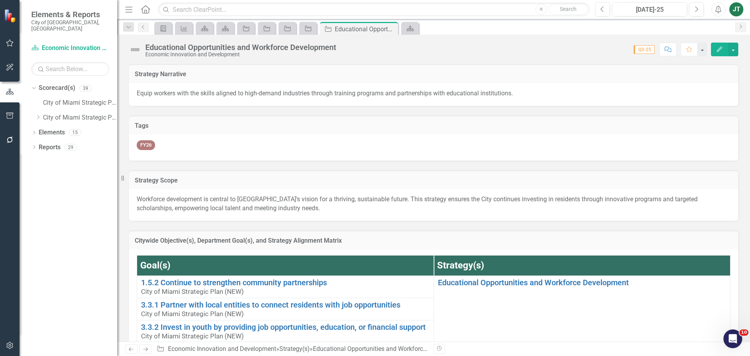
click at [563, 246] on td "Citywide Objective(s), Department Goal(s), and Strategy Alignment Matrix" at bounding box center [434, 241] width 598 height 10
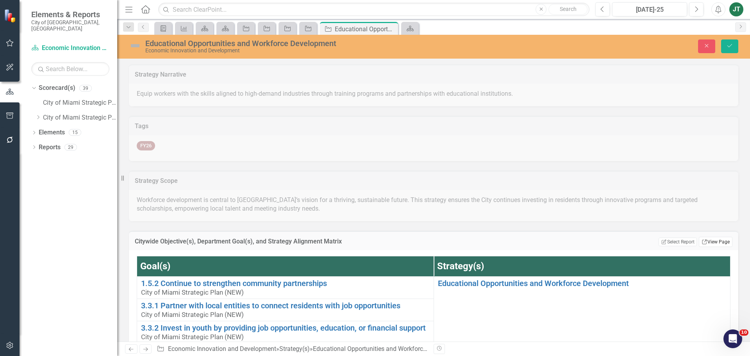
click at [707, 244] on link "Link View Page" at bounding box center [716, 242] width 34 height 10
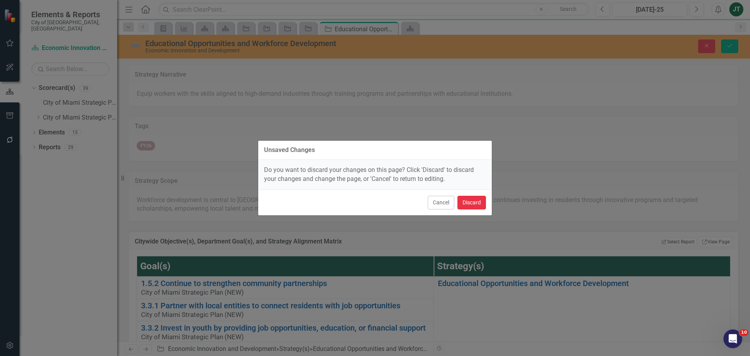
click at [475, 201] on button "Discard" at bounding box center [472, 203] width 29 height 14
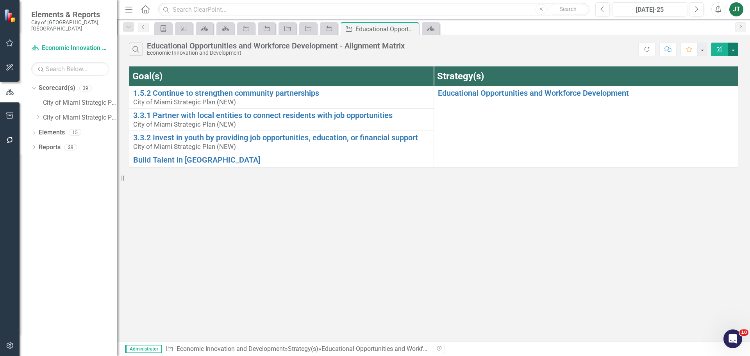
click at [734, 50] on button "button" at bounding box center [733, 50] width 10 height 14
click at [705, 63] on link "Edit Report Edit Report" at bounding box center [707, 64] width 62 height 14
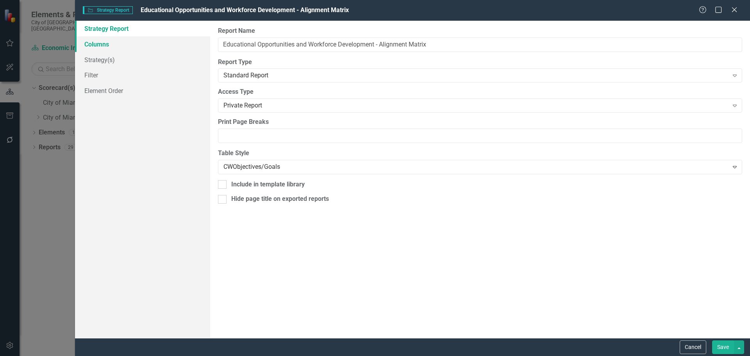
click at [109, 46] on link "Columns" at bounding box center [142, 44] width 135 height 16
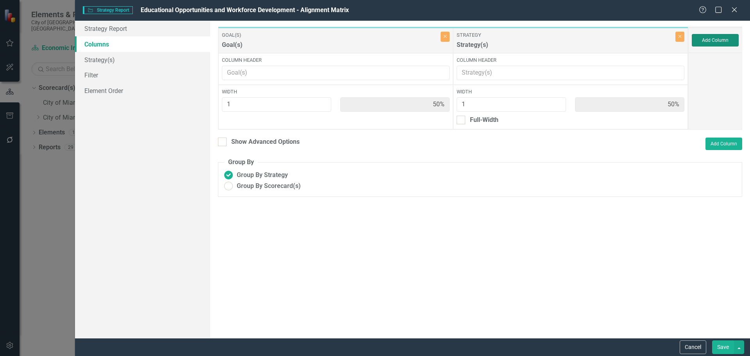
click at [711, 42] on button "Add Column" at bounding box center [715, 40] width 47 height 13
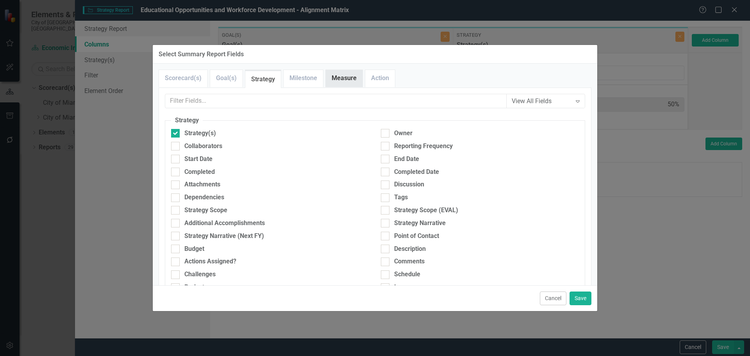
click at [352, 78] on link "Measure" at bounding box center [344, 78] width 37 height 17
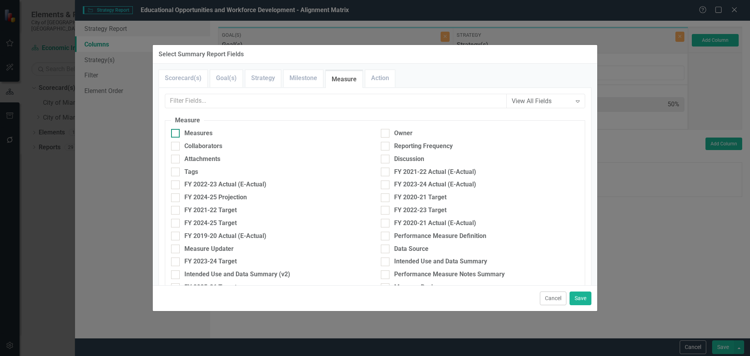
click at [190, 132] on div "Measures" at bounding box center [198, 133] width 28 height 9
click at [176, 132] on input "Measures" at bounding box center [173, 131] width 5 height 5
checkbox input "true"
click at [584, 295] on button "Save" at bounding box center [581, 298] width 22 height 14
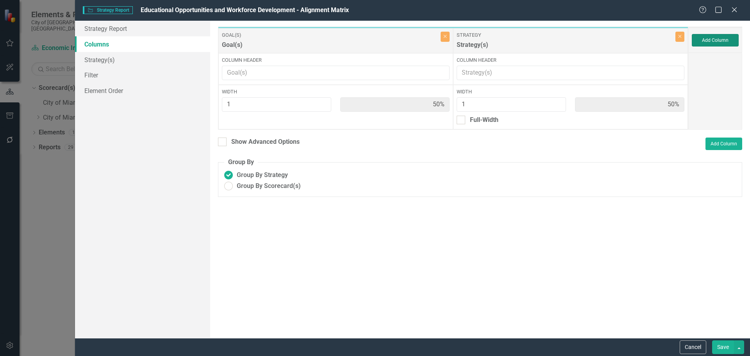
type input "33%"
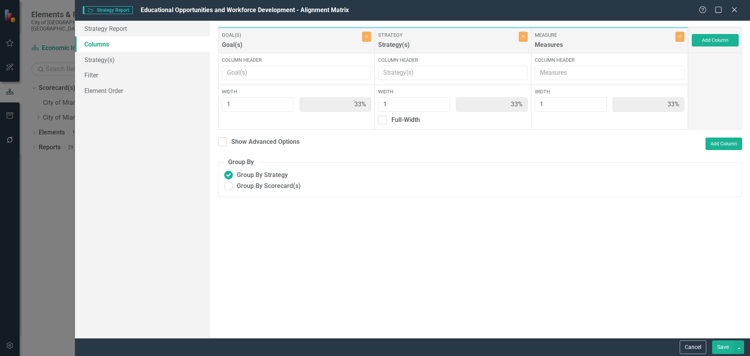
click at [726, 343] on button "Save" at bounding box center [723, 347] width 22 height 14
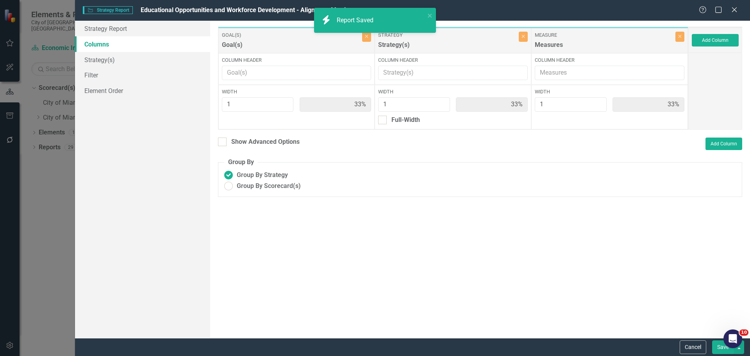
radio input "true"
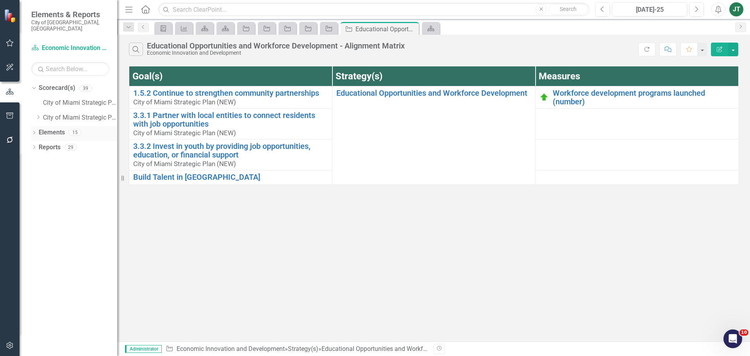
click at [48, 128] on link "Elements" at bounding box center [52, 132] width 26 height 9
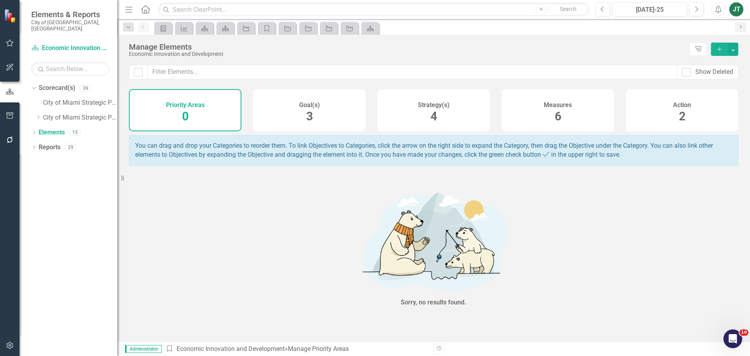
click at [431, 109] on div "4" at bounding box center [434, 116] width 7 height 17
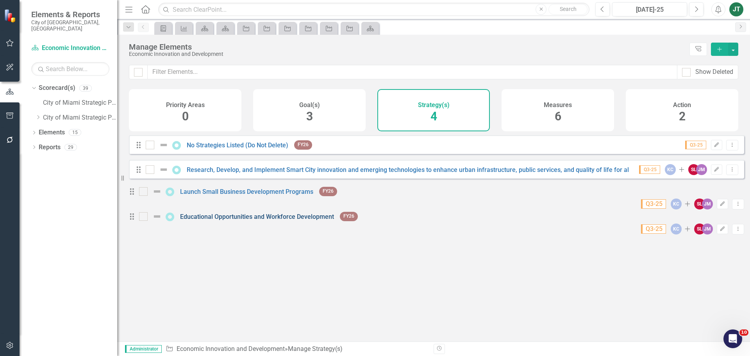
click at [255, 220] on link "Educational Opportunities and Workforce Development" at bounding box center [257, 216] width 154 height 7
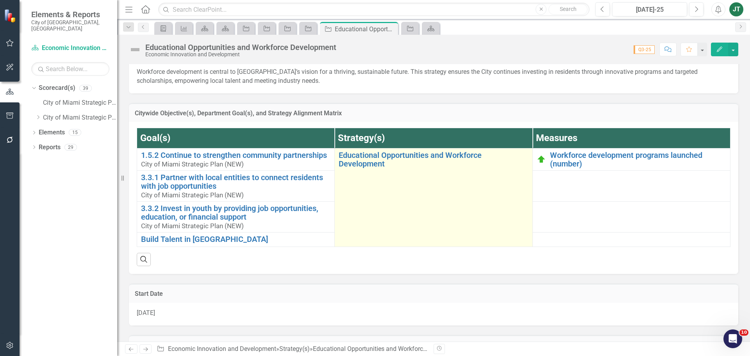
scroll to position [156, 0]
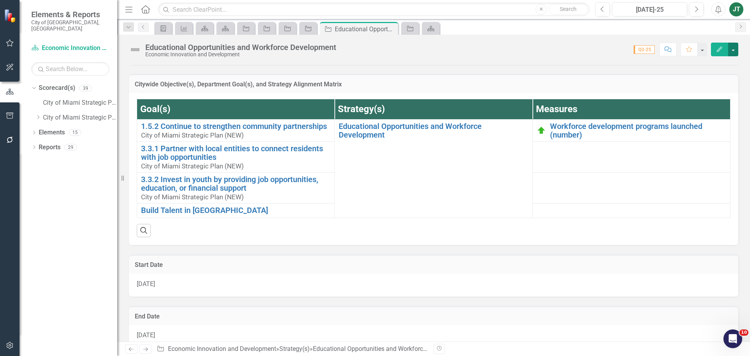
click at [737, 45] on button "button" at bounding box center [733, 50] width 10 height 14
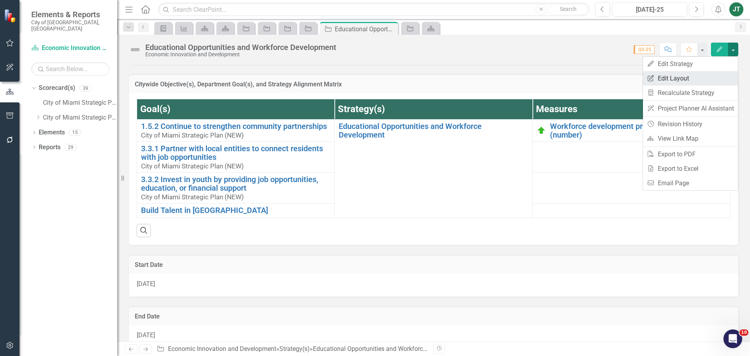
click at [713, 79] on link "Edit Report Edit Layout" at bounding box center [690, 78] width 95 height 14
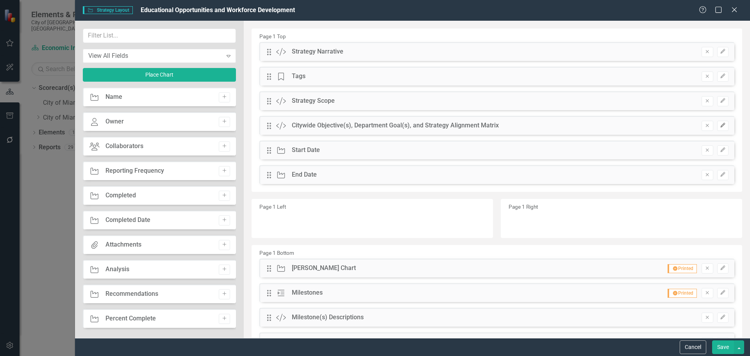
click at [717, 125] on button "Edit" at bounding box center [722, 126] width 11 height 10
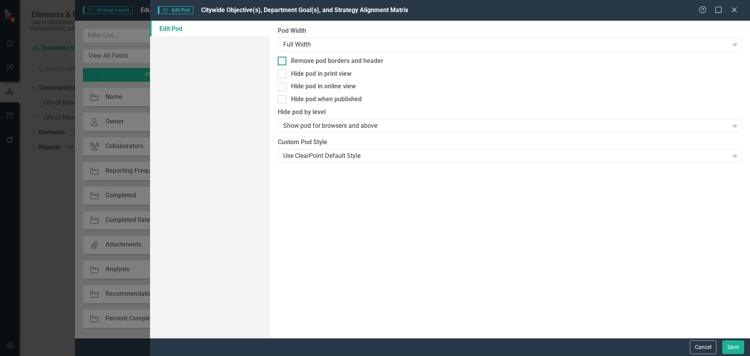
click at [282, 58] on input "Remove pod borders and header" at bounding box center [280, 59] width 5 height 5
checkbox input "true"
click at [732, 349] on button "Save" at bounding box center [733, 347] width 22 height 14
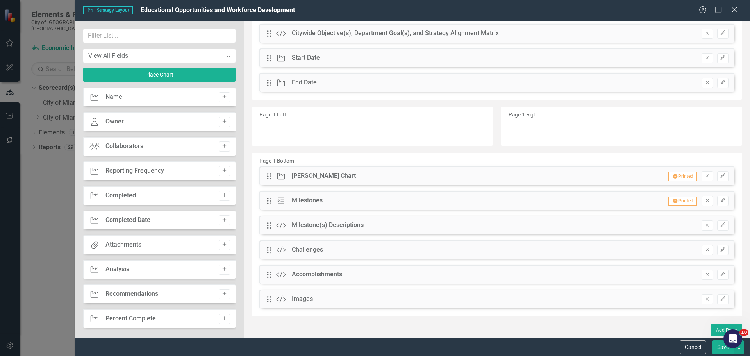
scroll to position [93, 0]
click at [715, 351] on button "Save" at bounding box center [723, 347] width 22 height 14
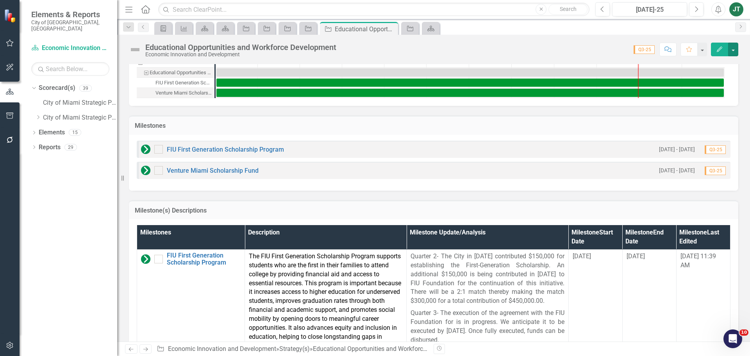
scroll to position [508, 0]
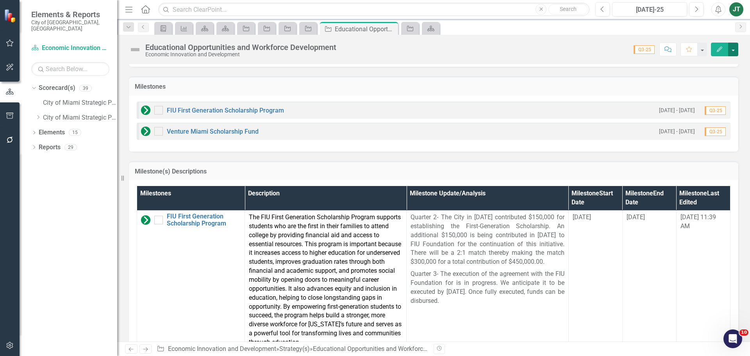
click at [738, 52] on button "button" at bounding box center [733, 50] width 10 height 14
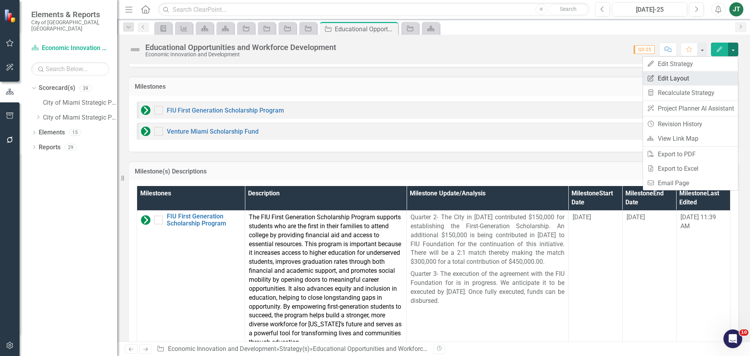
click at [684, 78] on link "Edit Report Edit Layout" at bounding box center [690, 78] width 95 height 14
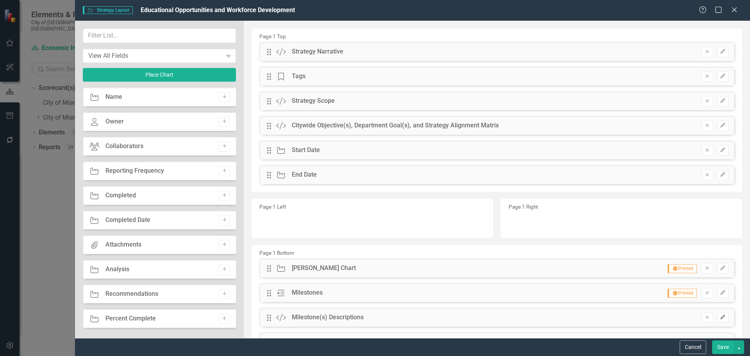
click at [720, 316] on icon "Edit" at bounding box center [723, 317] width 6 height 5
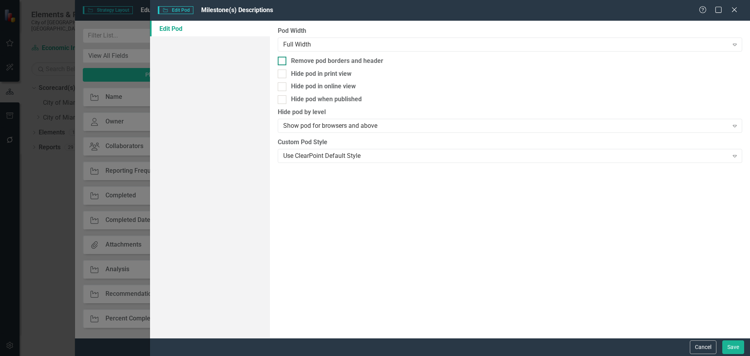
click at [292, 60] on div "Remove pod borders and header" at bounding box center [337, 61] width 92 height 9
click at [283, 60] on input "Remove pod borders and header" at bounding box center [280, 59] width 5 height 5
checkbox input "true"
click at [738, 349] on button "Save" at bounding box center [733, 347] width 22 height 14
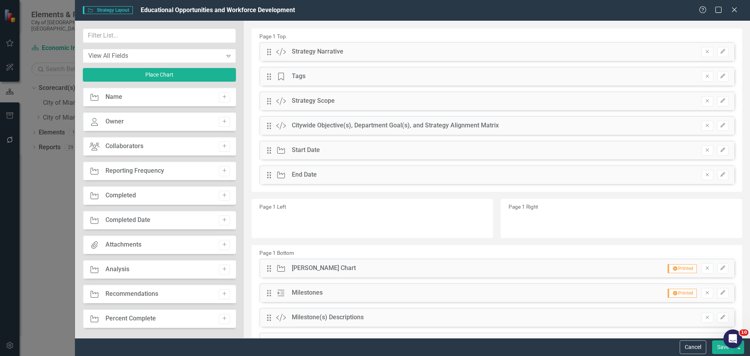
click at [715, 354] on button "Save" at bounding box center [723, 347] width 22 height 14
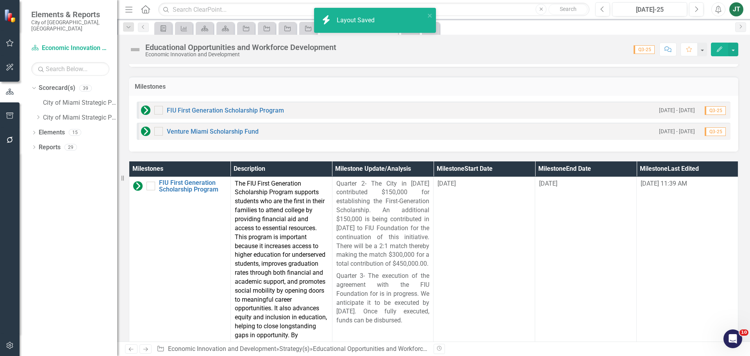
click at [147, 350] on icon at bounding box center [145, 349] width 5 height 4
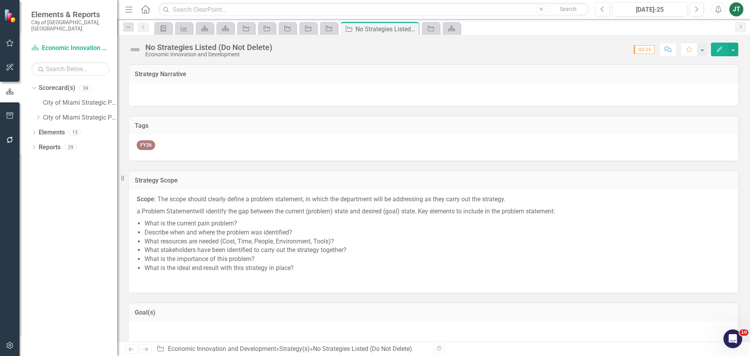
click at [147, 350] on icon "Next" at bounding box center [145, 349] width 7 height 5
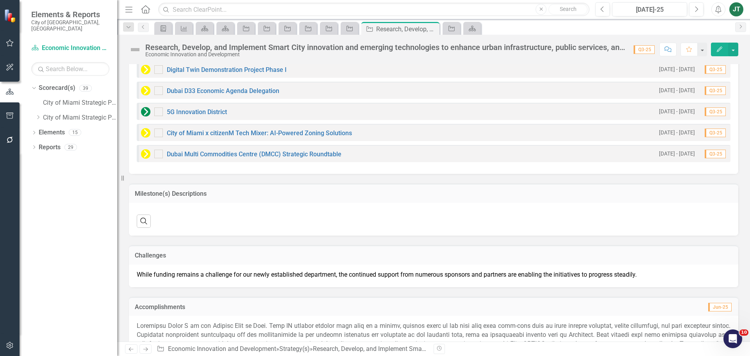
scroll to position [872, 0]
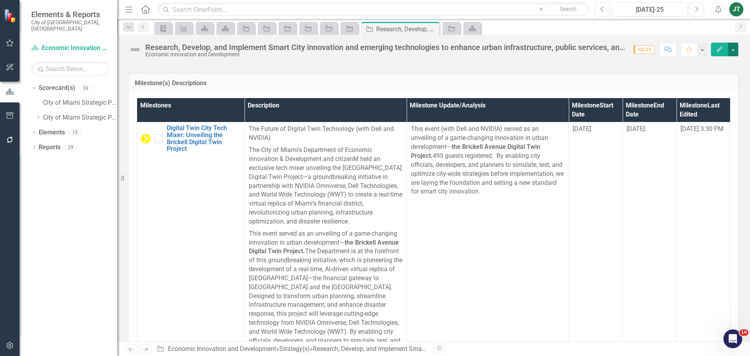
click at [735, 51] on button "button" at bounding box center [733, 50] width 10 height 14
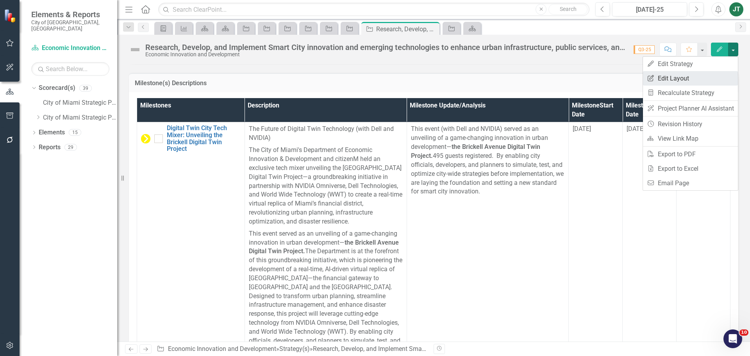
click at [694, 80] on link "Edit Report Edit Layout" at bounding box center [690, 78] width 95 height 14
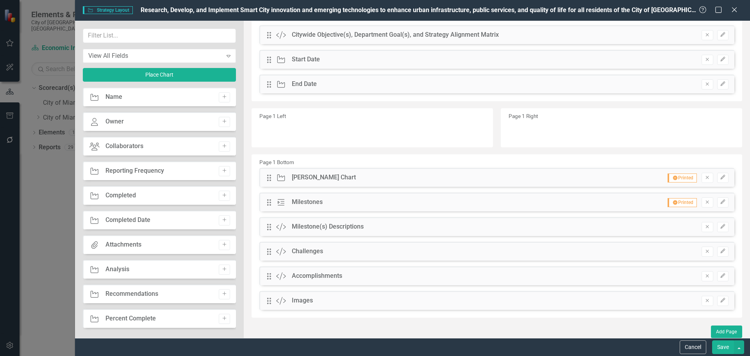
scroll to position [93, 0]
click at [708, 225] on div "Remove Edit" at bounding box center [711, 225] width 35 height 10
click at [717, 224] on button "Edit" at bounding box center [722, 225] width 11 height 10
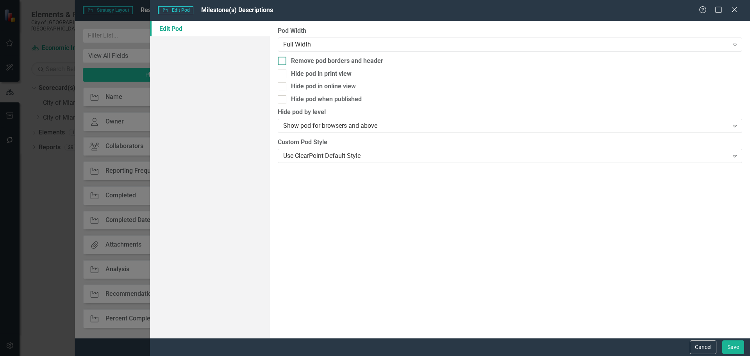
click at [346, 61] on div "Remove pod borders and header" at bounding box center [337, 61] width 92 height 9
click at [283, 61] on input "Remove pod borders and header" at bounding box center [280, 59] width 5 height 5
checkbox input "true"
click at [740, 347] on button "Save" at bounding box center [733, 347] width 22 height 14
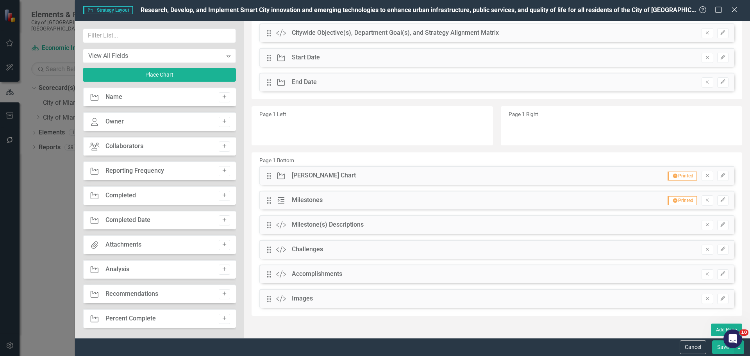
click at [721, 349] on button "Save" at bounding box center [723, 347] width 22 height 14
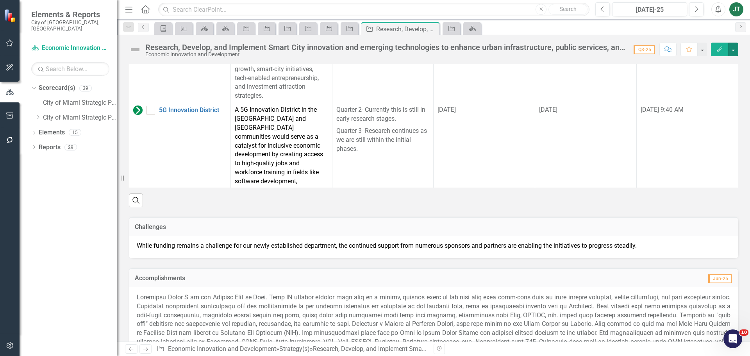
scroll to position [1029, 0]
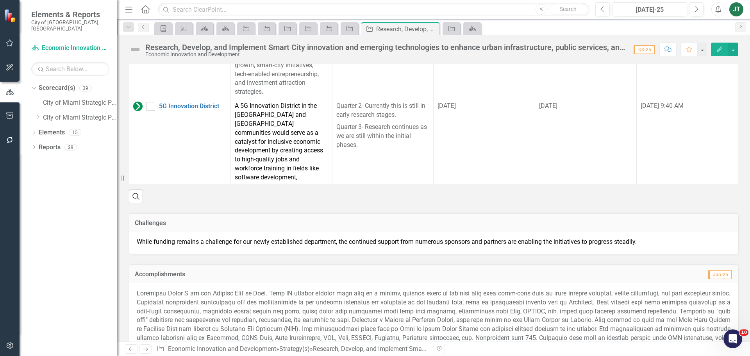
click at [146, 349] on icon "Next" at bounding box center [145, 349] width 7 height 5
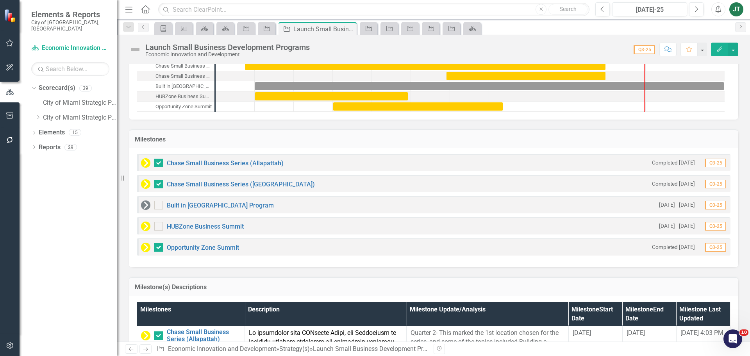
scroll to position [742, 0]
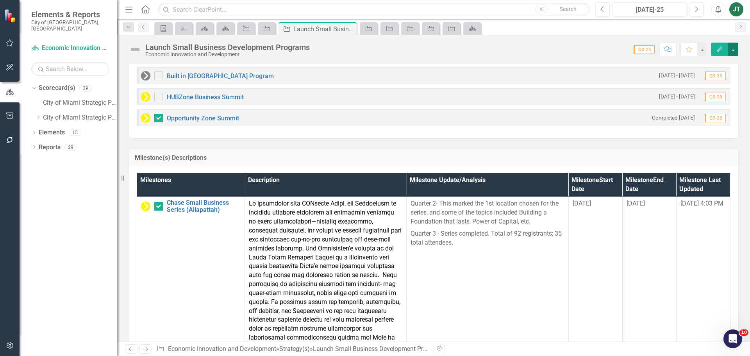
click at [733, 48] on button "button" at bounding box center [733, 50] width 10 height 14
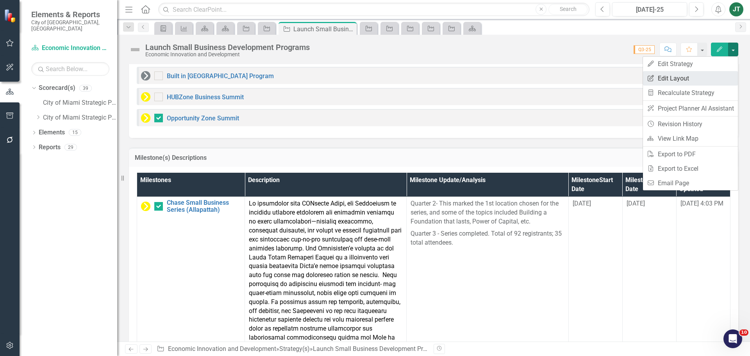
click at [711, 73] on link "Edit Report Edit Layout" at bounding box center [690, 78] width 95 height 14
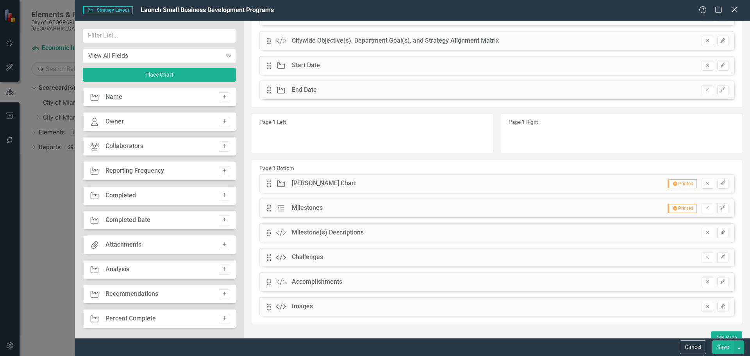
scroll to position [93, 0]
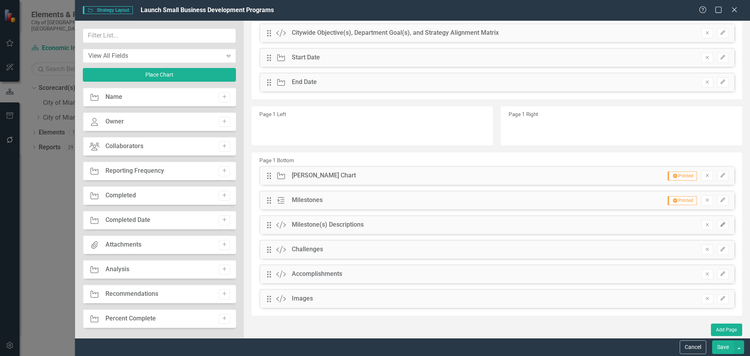
click at [720, 225] on icon "Edit" at bounding box center [723, 224] width 6 height 5
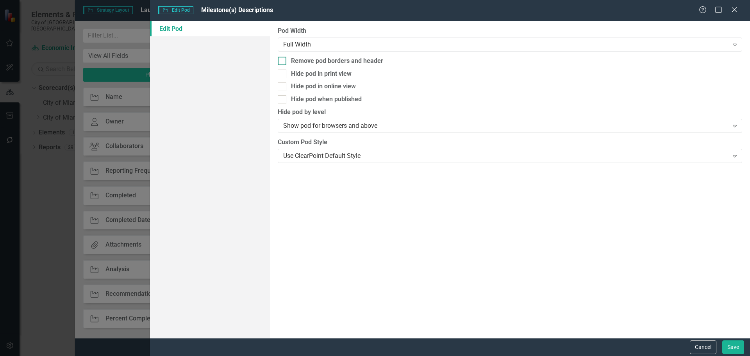
click at [321, 61] on div "Remove pod borders and header" at bounding box center [337, 61] width 92 height 9
click at [283, 61] on input "Remove pod borders and header" at bounding box center [280, 59] width 5 height 5
checkbox input "true"
click at [733, 348] on button "Save" at bounding box center [733, 347] width 22 height 14
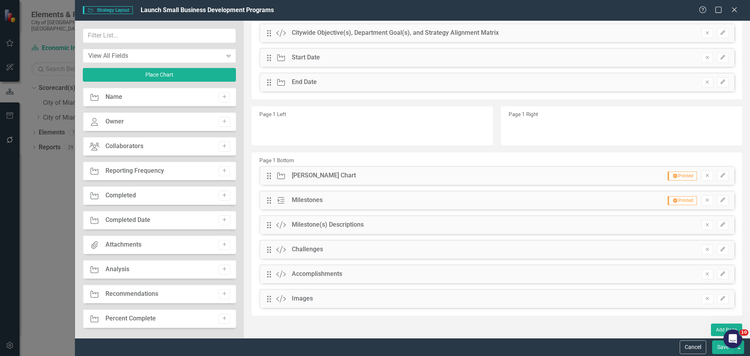
click at [715, 345] on button "Save" at bounding box center [723, 347] width 22 height 14
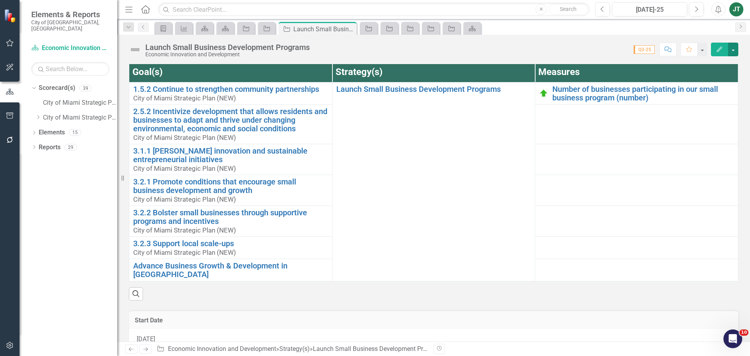
scroll to position [0, 0]
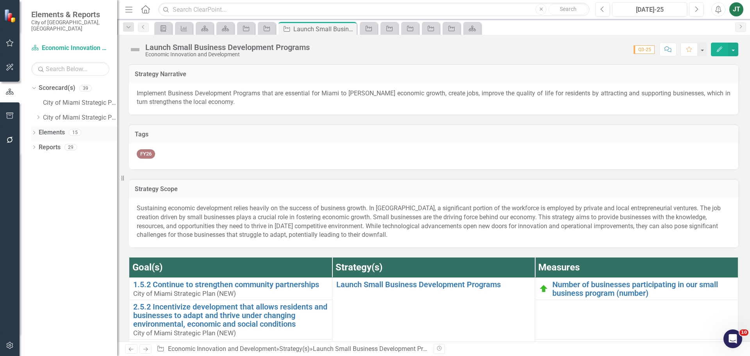
click at [50, 128] on link "Elements" at bounding box center [52, 132] width 26 height 9
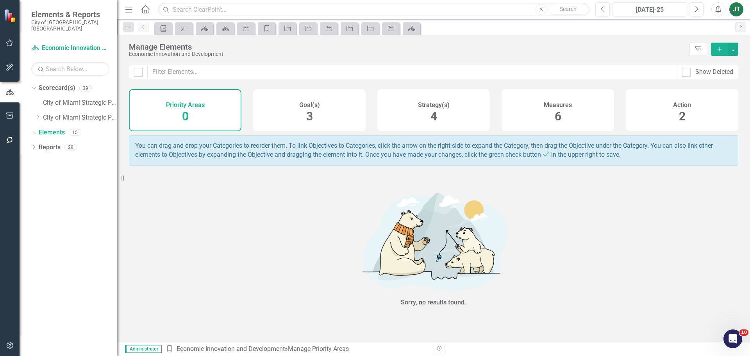
click at [710, 115] on div "Action 2" at bounding box center [682, 110] width 113 height 42
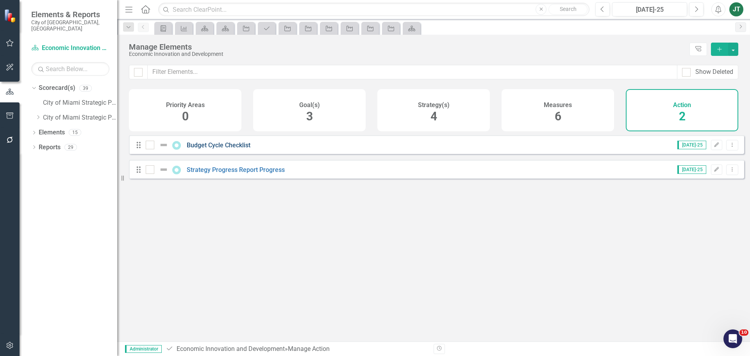
click at [244, 149] on link "Budget Cycle Checklist" at bounding box center [219, 144] width 64 height 7
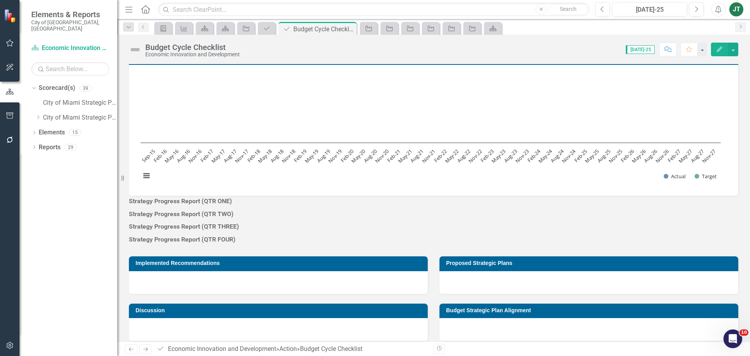
scroll to position [8, 0]
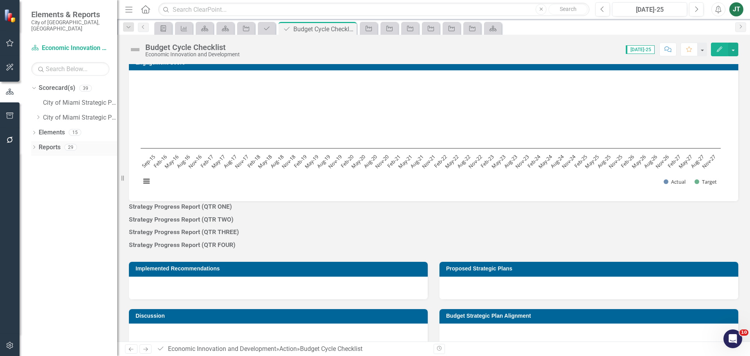
click at [36, 146] on icon "Dropdown" at bounding box center [33, 148] width 5 height 4
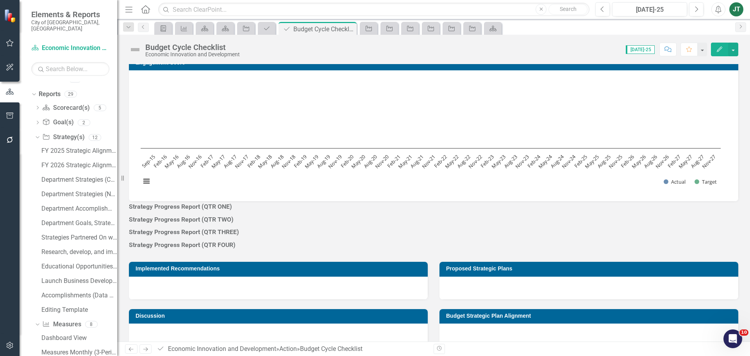
scroll to position [39, 0]
click at [39, 148] on div "Dropdown" at bounding box center [36, 150] width 7 height 5
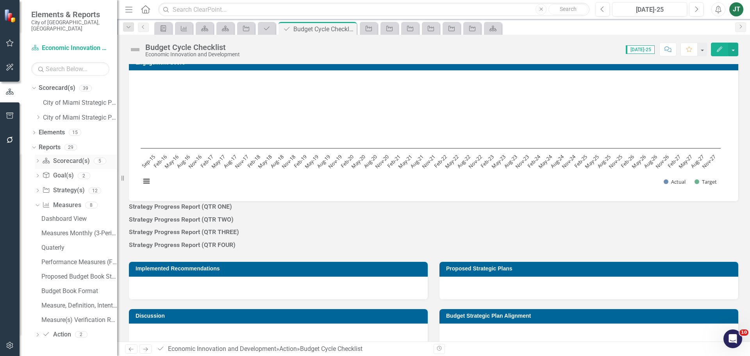
click at [36, 159] on icon "Dropdown" at bounding box center [37, 161] width 5 height 4
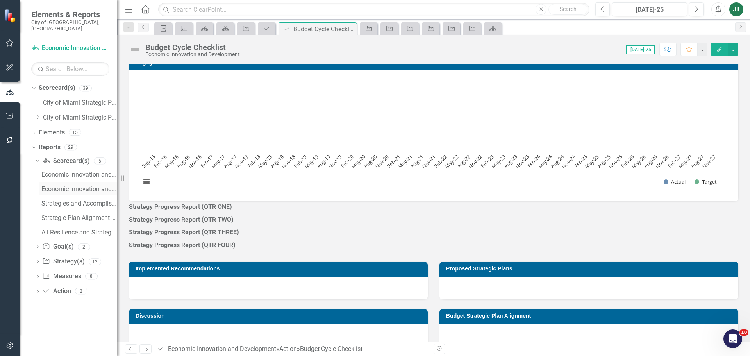
click at [76, 186] on div "Economic Innovation and Development Proposed Budget (Strategic Plans and Perfor…" at bounding box center [79, 189] width 76 height 7
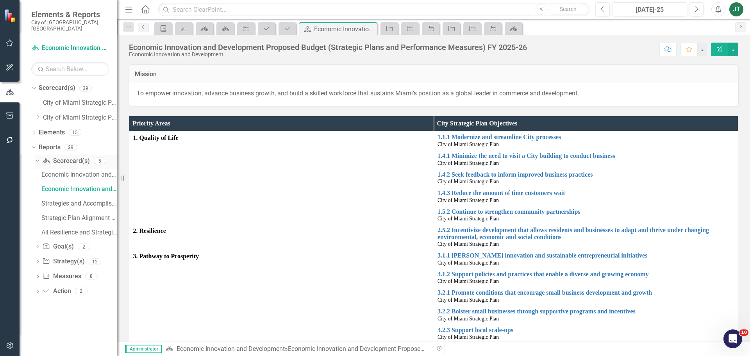
click at [63, 157] on link "Scorecard(s) Scorecard(s)" at bounding box center [65, 161] width 47 height 9
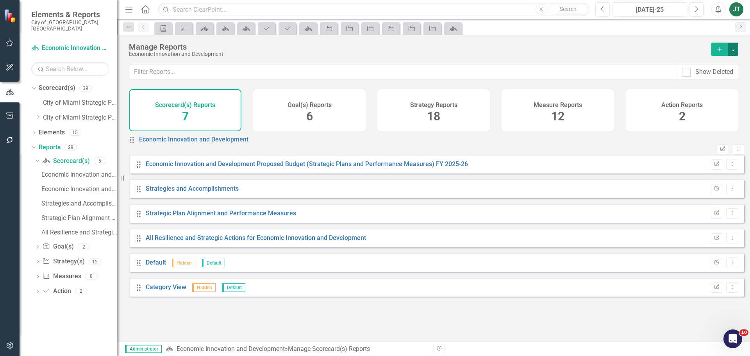
click at [733, 50] on button "button" at bounding box center [733, 49] width 10 height 13
click at [704, 79] on link "Copy Add From Template" at bounding box center [699, 78] width 78 height 14
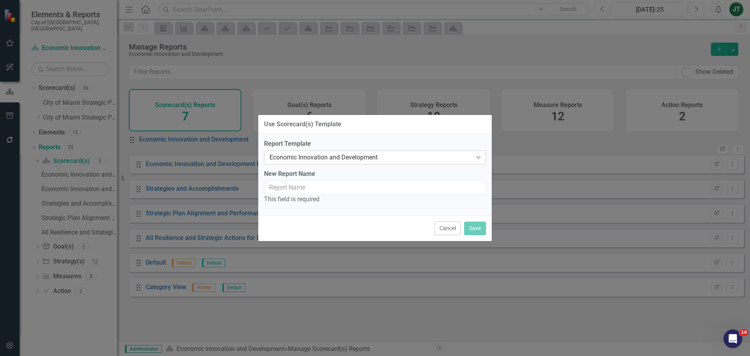
click at [324, 153] on div "Economic Innovation and Development" at bounding box center [371, 157] width 203 height 9
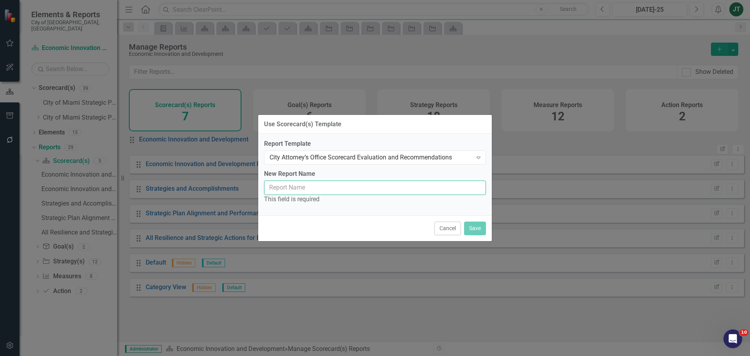
click at [305, 187] on input "New Report Name" at bounding box center [375, 188] width 222 height 14
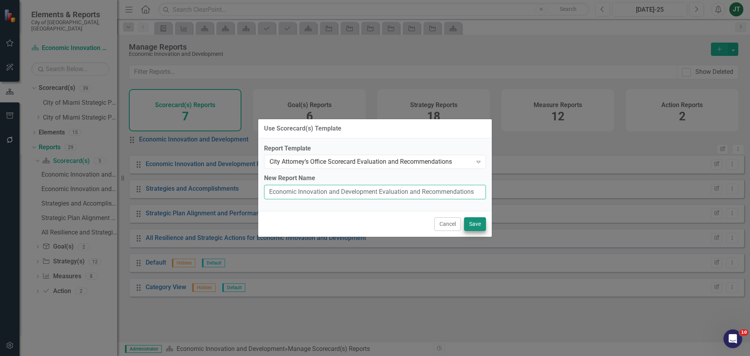
type input "Economic Innovation and Development Evaluation and Recommendations"
click at [475, 218] on button "Save" at bounding box center [475, 224] width 22 height 14
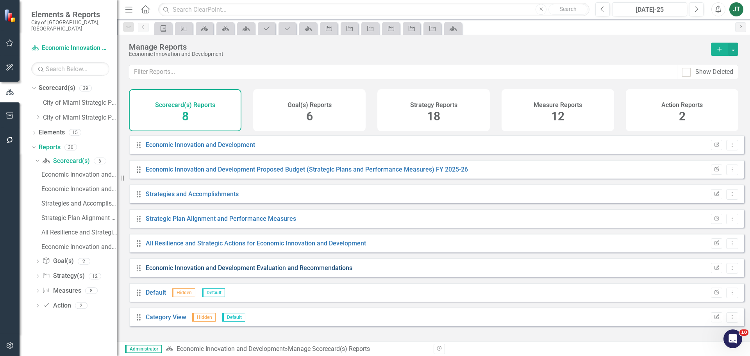
click at [303, 271] on link "Economic Innovation and Development Evaluation and Recommendations" at bounding box center [249, 267] width 207 height 7
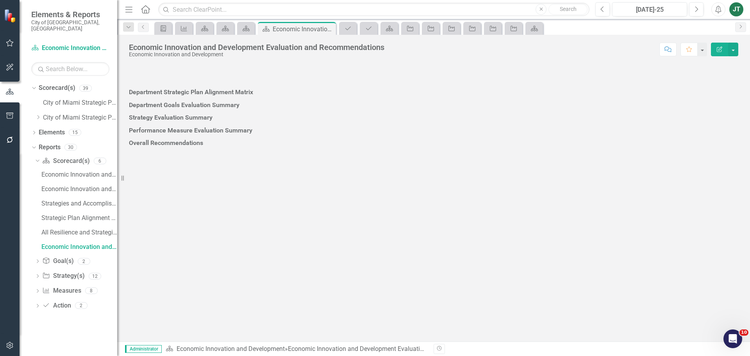
click at [241, 100] on div at bounding box center [433, 100] width 609 height 0
click at [243, 100] on div at bounding box center [433, 100] width 609 height 0
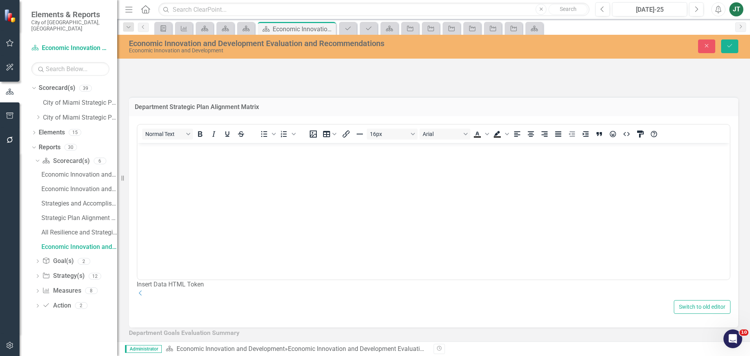
click at [701, 289] on div "Insert Data HTML Token" at bounding box center [434, 284] width 594 height 9
click at [717, 298] on div "Insert Data HTML Token Dropdown" at bounding box center [434, 289] width 594 height 18
click at [145, 296] on icon "Dropdown" at bounding box center [141, 293] width 8 height 6
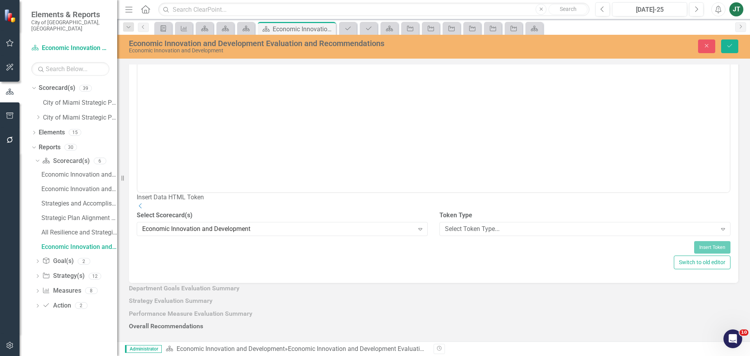
scroll to position [117, 0]
click at [458, 224] on div "Select Token Type..." at bounding box center [581, 228] width 272 height 9
drag, startPoint x: 458, startPoint y: 254, endPoint x: 572, endPoint y: 189, distance: 130.7
click at [572, 189] on div "Elements & Reports City of [GEOGRAPHIC_DATA], [GEOGRAPHIC_DATA] Scorecard(s) Ec…" at bounding box center [375, 178] width 750 height 356
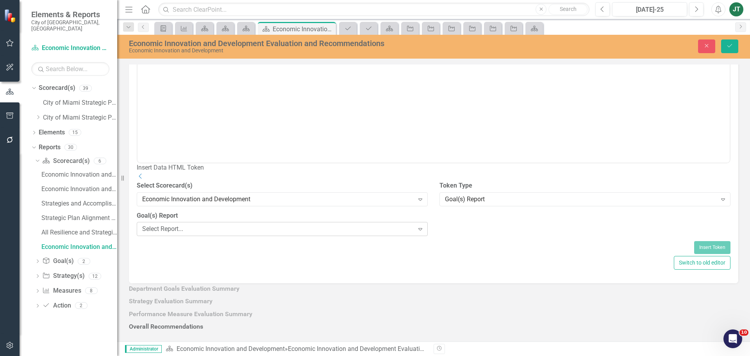
click at [316, 234] on div "Select Report..." at bounding box center [278, 229] width 272 height 9
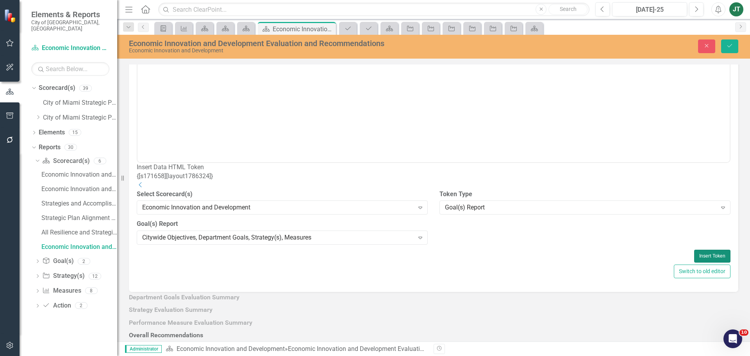
click at [699, 262] on button "Insert Token" at bounding box center [712, 256] width 36 height 13
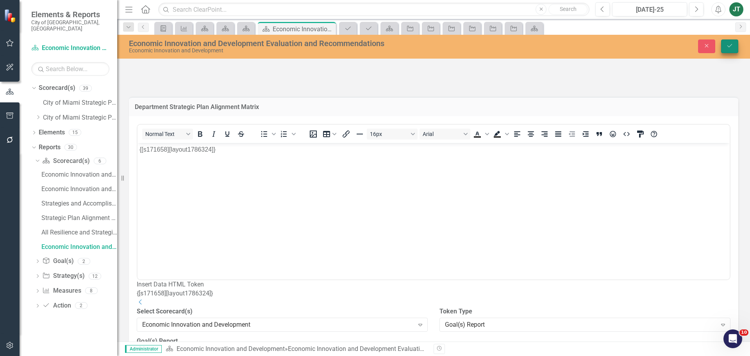
click at [733, 47] on button "Save" at bounding box center [729, 46] width 17 height 14
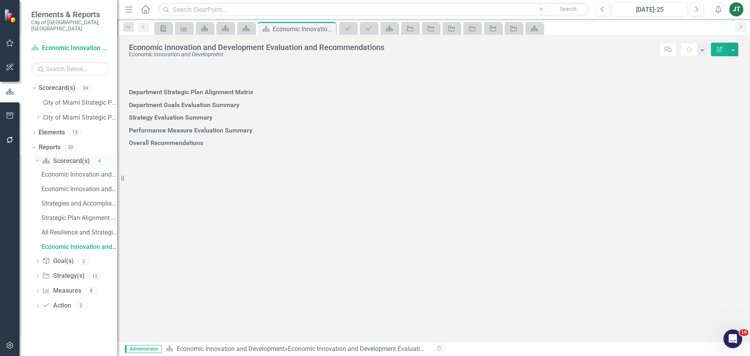
click at [37, 158] on icon "Dropdown" at bounding box center [36, 160] width 4 height 5
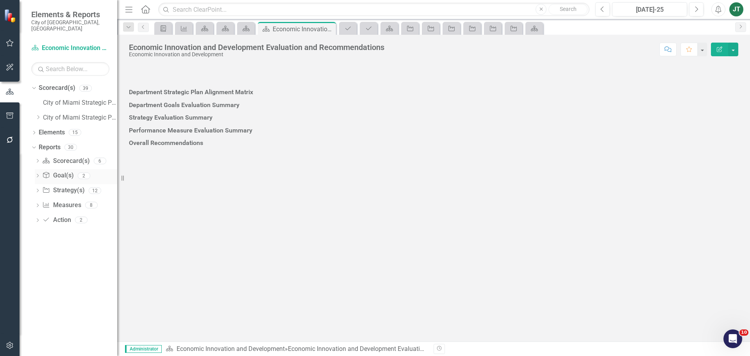
click at [38, 174] on icon "Dropdown" at bounding box center [37, 176] width 5 height 4
click at [79, 200] on div "Citywide Objectives, Department Goals, Strategy(s), Measures" at bounding box center [79, 203] width 76 height 7
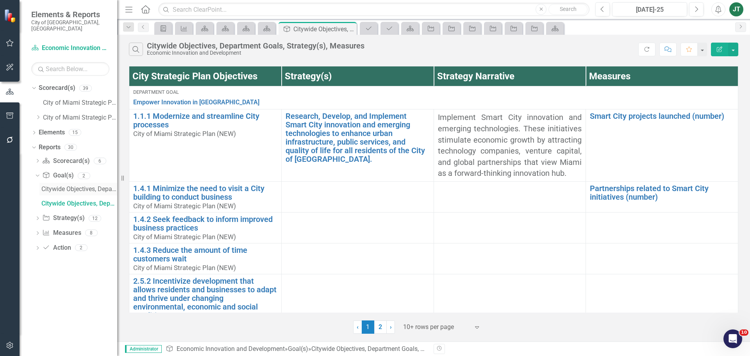
click at [76, 186] on div "Citywide Objectives, Department Goals" at bounding box center [79, 189] width 76 height 7
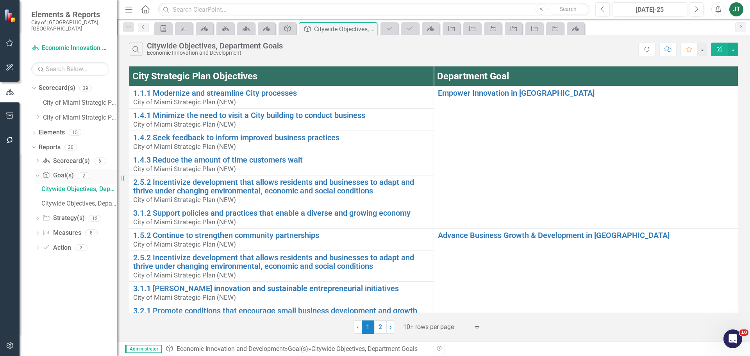
click at [63, 171] on link "Goal(s) Goal(s)" at bounding box center [57, 175] width 31 height 9
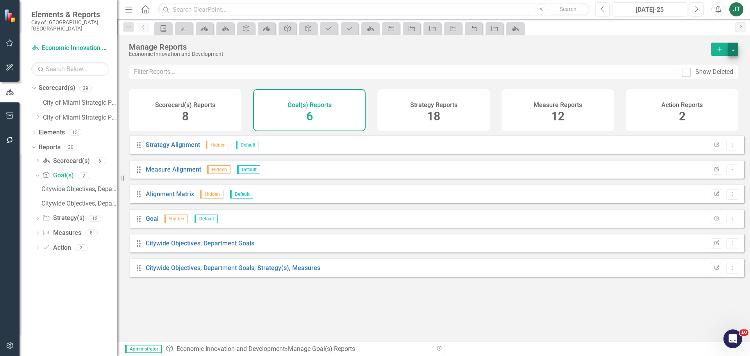
click at [738, 46] on div "Manage Reports Economic Innovation and Development Add" at bounding box center [433, 50] width 633 height 30
click at [730, 49] on button "button" at bounding box center [733, 49] width 10 height 13
click at [683, 77] on link "Copy Add From Template" at bounding box center [701, 78] width 73 height 14
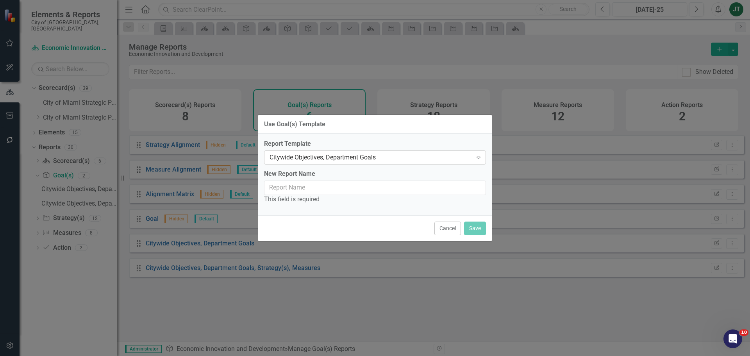
click at [326, 159] on div "Citywide Objectives, Department Goals" at bounding box center [371, 157] width 203 height 9
click at [295, 190] on input "New Report Name" at bounding box center [375, 188] width 222 height 14
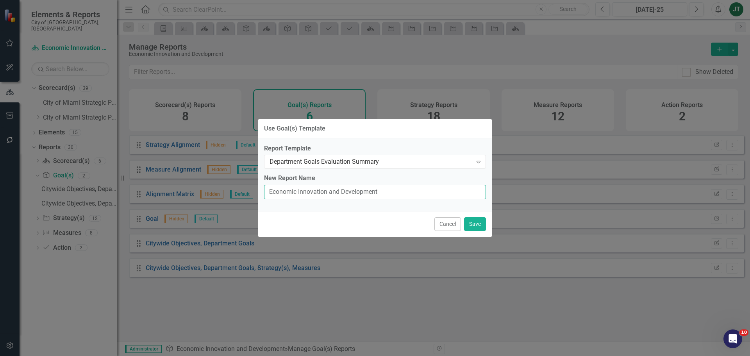
click at [388, 192] on input "Economic Innovation and Development" at bounding box center [375, 192] width 222 height 14
type input "Economic Innovation and Development Goals Evaluation Summary"
click at [473, 218] on button "Save" at bounding box center [475, 224] width 22 height 14
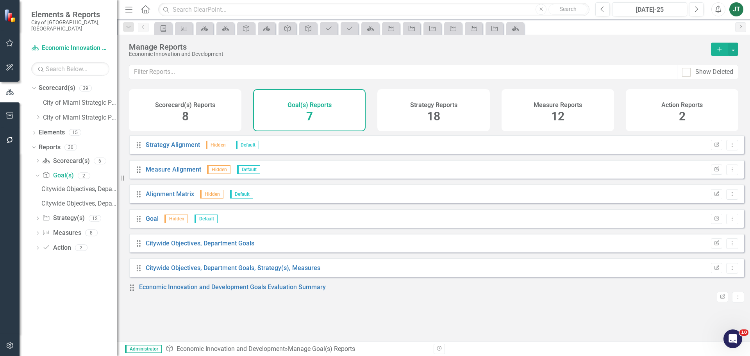
click at [407, 113] on div "Strategy Reports 18" at bounding box center [433, 110] width 113 height 42
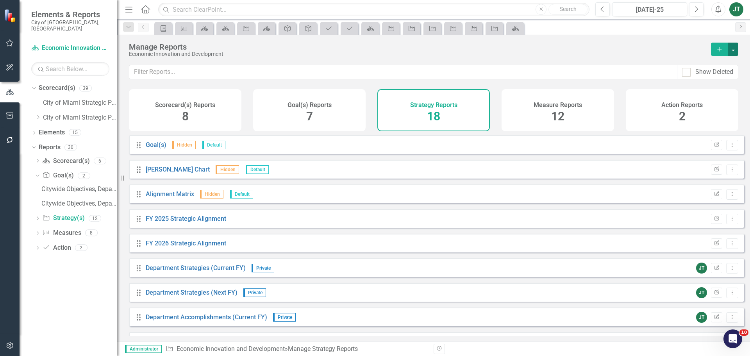
click at [737, 46] on button "button" at bounding box center [733, 49] width 10 height 13
click at [714, 80] on link "Copy Add From Template" at bounding box center [701, 78] width 73 height 14
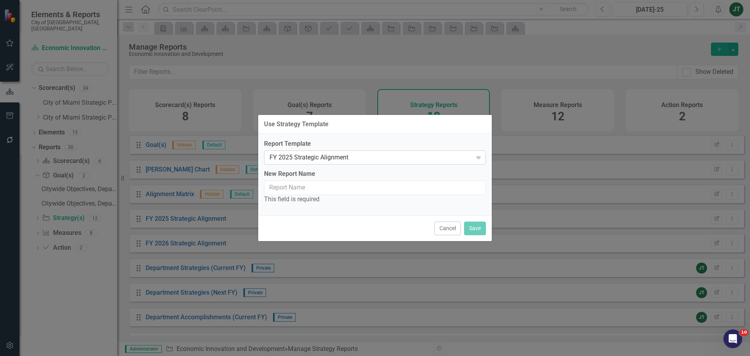
click at [327, 158] on div "FY 2025 Strategic Alignment" at bounding box center [371, 157] width 203 height 9
click at [293, 191] on input "New Report Name" at bounding box center [375, 188] width 222 height 14
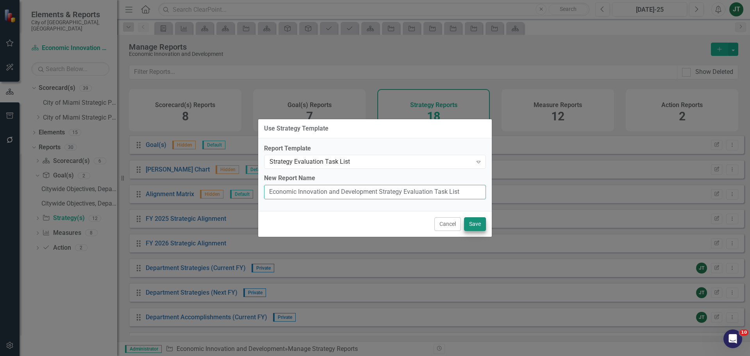
type input "Economic Innovation and Development Strategy Evaluation Task List"
click at [472, 218] on button "Save" at bounding box center [475, 224] width 22 height 14
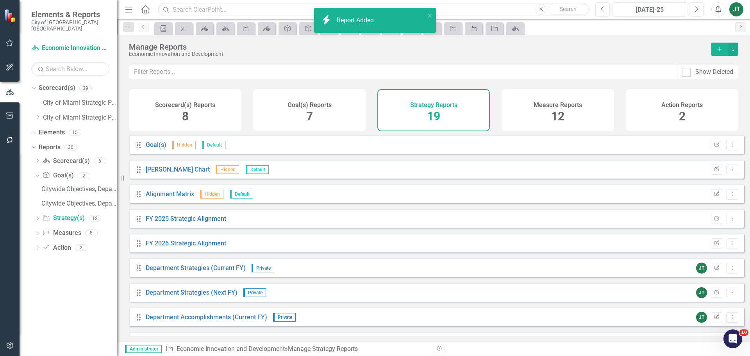
click at [543, 120] on div "Measure Reports 12" at bounding box center [558, 110] width 113 height 42
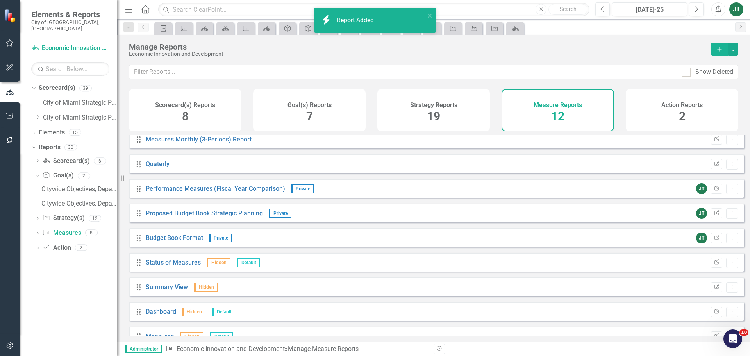
scroll to position [95, 0]
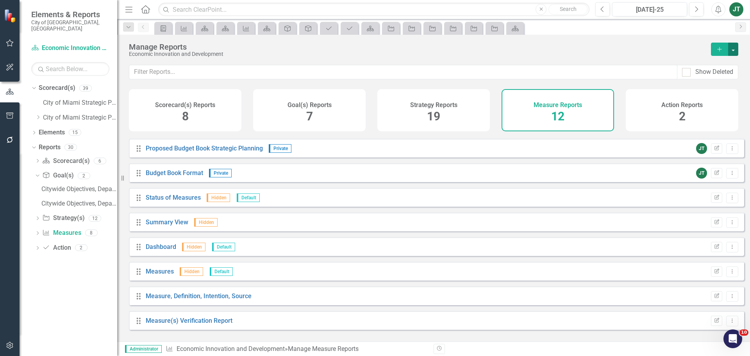
click at [732, 52] on button "button" at bounding box center [733, 49] width 10 height 13
click at [707, 77] on link "Copy Add From Template" at bounding box center [701, 78] width 73 height 14
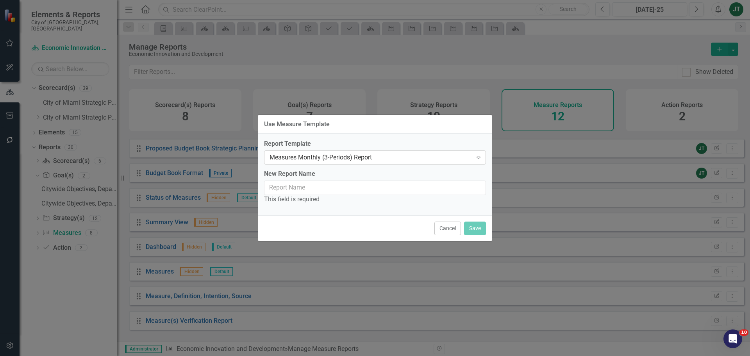
click at [318, 159] on div "Measures Monthly (3-Periods) Report" at bounding box center [371, 157] width 203 height 9
click at [286, 186] on input "New Report Name" at bounding box center [375, 188] width 222 height 14
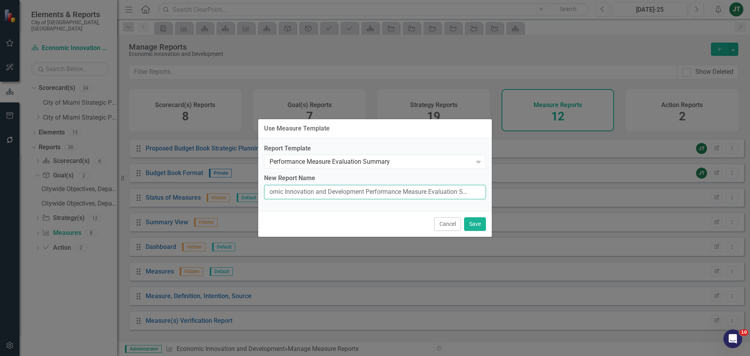
scroll to position [0, 18]
type input "Economic Innovation and Development Performance Measure Evaluation Summary"
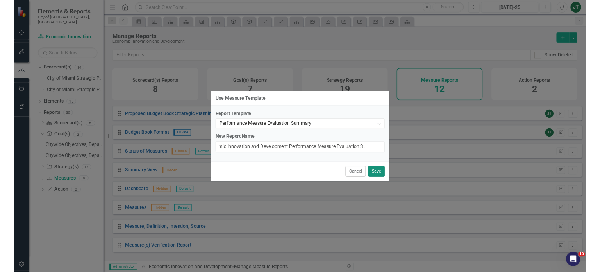
scroll to position [0, 0]
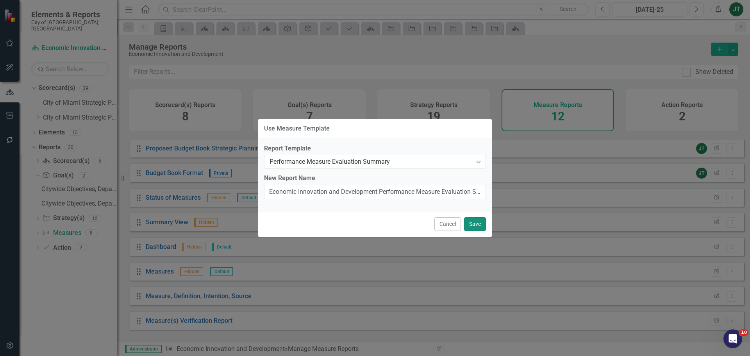
click at [476, 225] on button "Save" at bounding box center [475, 224] width 22 height 14
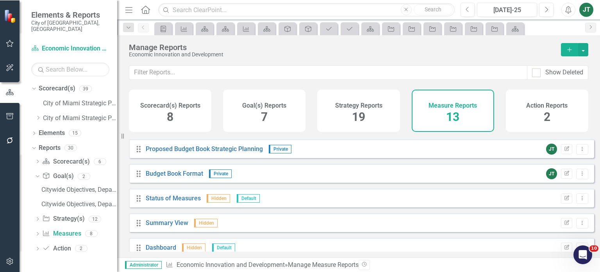
scroll to position [95, 0]
